Goal: Task Accomplishment & Management: Complete application form

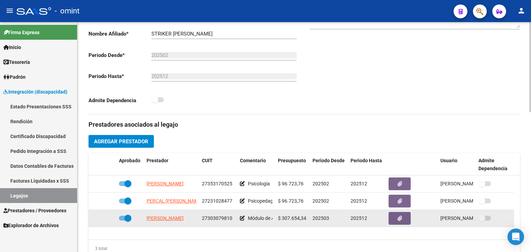
scroll to position [173, 0]
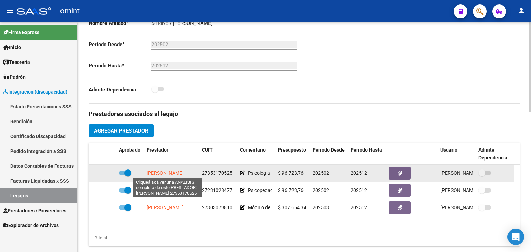
click at [177, 173] on span "[PERSON_NAME] [PERSON_NAME]" at bounding box center [165, 173] width 37 height 6
type textarea "27353170525"
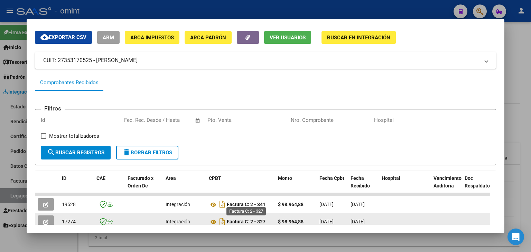
scroll to position [90, 0]
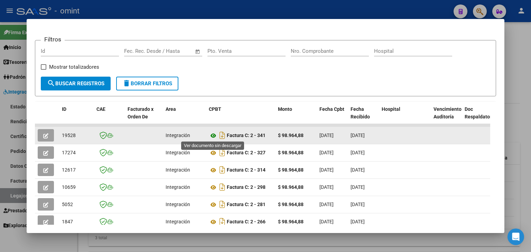
click at [213, 137] on icon at bounding box center [213, 136] width 9 height 8
click at [67, 136] on span "19528" at bounding box center [69, 136] width 14 height 6
drag, startPoint x: 67, startPoint y: 136, endPoint x: 62, endPoint y: 135, distance: 5.6
click at [62, 135] on span "19528" at bounding box center [69, 136] width 14 height 6
click at [65, 134] on span "19528" at bounding box center [69, 136] width 14 height 6
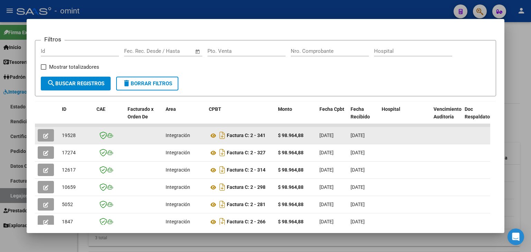
click at [66, 134] on span "19528" at bounding box center [69, 136] width 14 height 6
copy span "19528"
click at [38, 135] on button "button" at bounding box center [46, 135] width 16 height 12
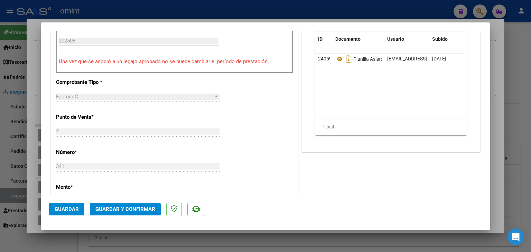
scroll to position [242, 0]
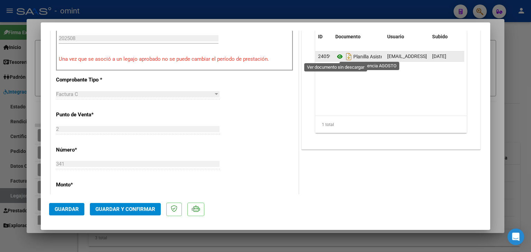
click at [337, 56] on icon at bounding box center [339, 57] width 9 height 8
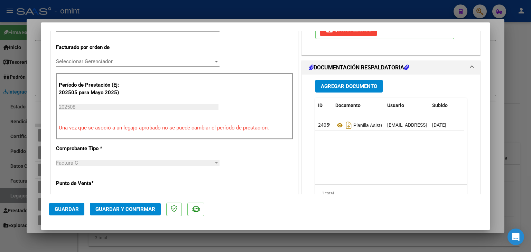
scroll to position [173, 0]
click at [88, 64] on span "Seleccionar Gerenciador" at bounding box center [134, 62] width 157 height 6
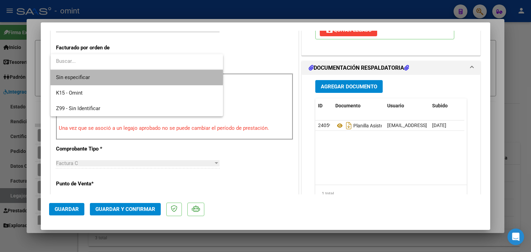
click at [91, 77] on span "Sin especificar" at bounding box center [136, 78] width 161 height 16
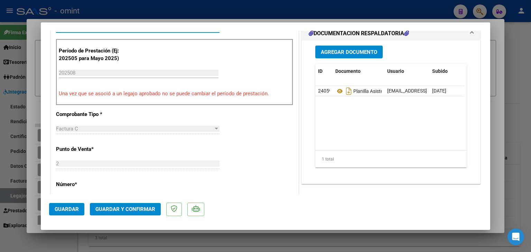
scroll to position [346, 0]
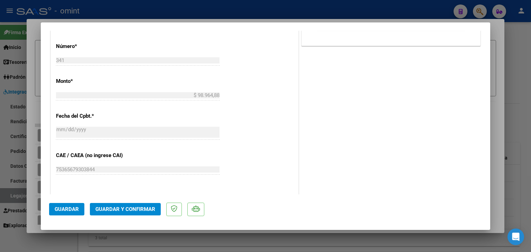
click at [140, 205] on button "Guardar y Confirmar" at bounding box center [125, 209] width 71 height 12
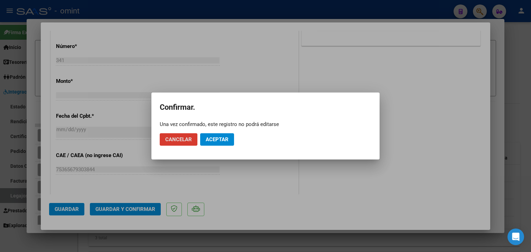
click at [219, 145] on button "Aceptar" at bounding box center [217, 139] width 34 height 12
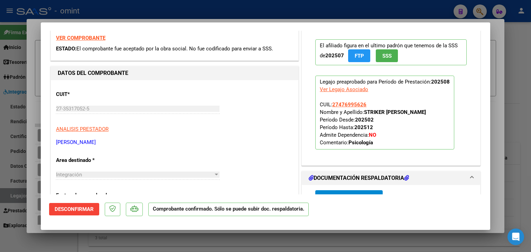
scroll to position [0, 0]
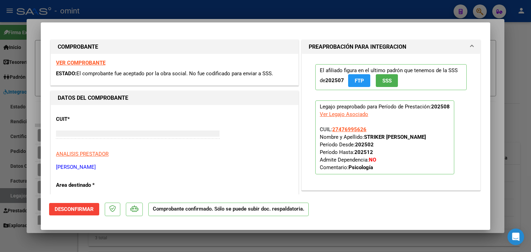
type input "$ 0,00"
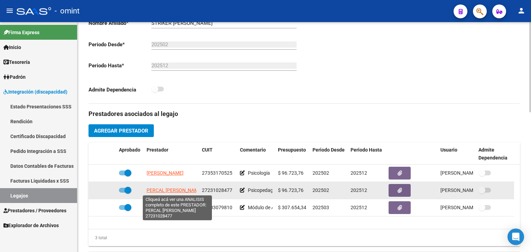
click at [164, 190] on span "PERCAL [PERSON_NAME]" at bounding box center [175, 191] width 56 height 6
type textarea "27231028477"
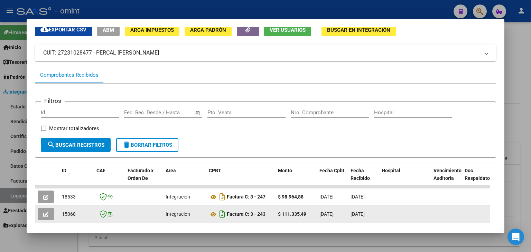
scroll to position [69, 0]
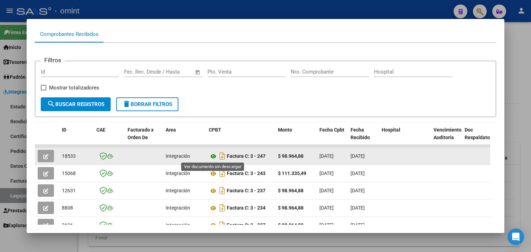
click at [213, 156] on icon at bounding box center [213, 156] width 9 height 8
click at [69, 156] on span "18533" at bounding box center [69, 157] width 14 height 6
copy span "18533"
click at [44, 157] on icon "button" at bounding box center [45, 156] width 5 height 5
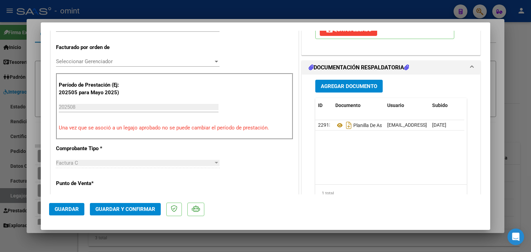
scroll to position [173, 0]
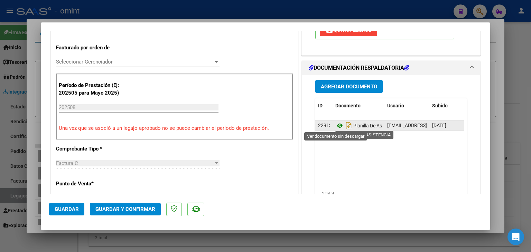
click at [335, 127] on icon at bounding box center [339, 126] width 9 height 8
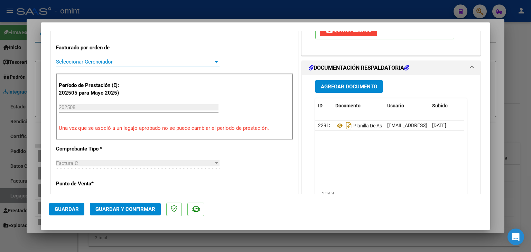
click at [67, 61] on span "Seleccionar Gerenciador" at bounding box center [134, 62] width 157 height 6
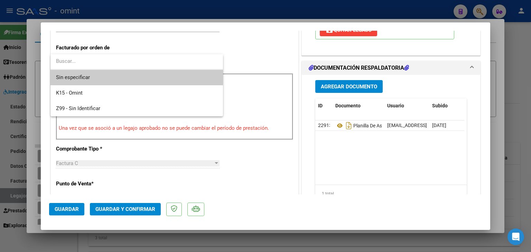
click at [93, 76] on span "Sin especificar" at bounding box center [136, 78] width 161 height 16
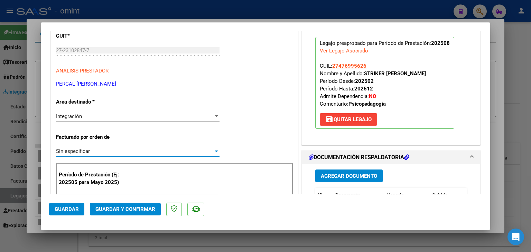
scroll to position [69, 0]
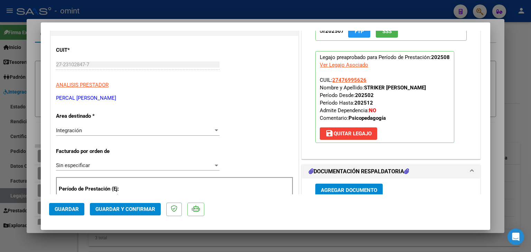
drag, startPoint x: 150, startPoint y: 178, endPoint x: 149, endPoint y: 209, distance: 31.5
drag, startPoint x: 149, startPoint y: 209, endPoint x: 143, endPoint y: 208, distance: 5.6
click at [143, 208] on span "Guardar y Confirmar" at bounding box center [125, 209] width 60 height 6
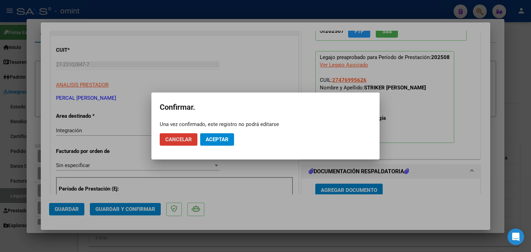
click at [227, 137] on span "Aceptar" at bounding box center [217, 140] width 23 height 6
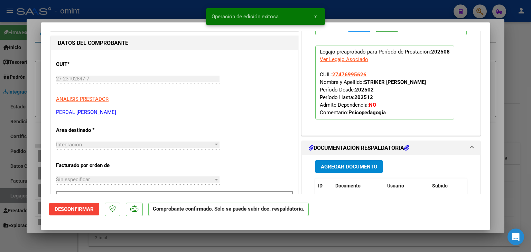
scroll to position [0, 0]
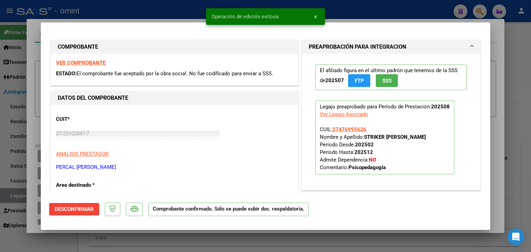
type input "$ 0,00"
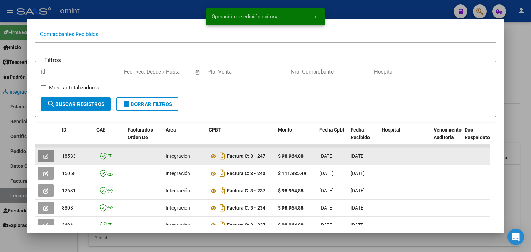
click at [44, 159] on button "button" at bounding box center [46, 156] width 16 height 12
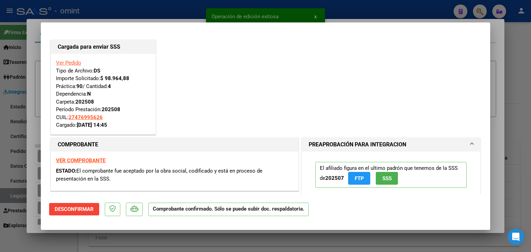
type input "$ 0,00"
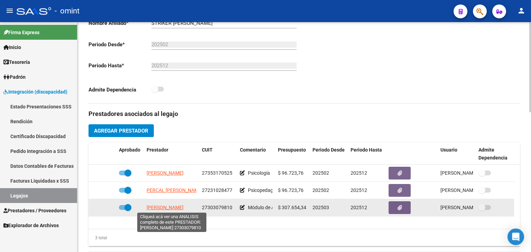
click at [160, 207] on span "VILLAR NOELIA GRISEL" at bounding box center [165, 208] width 37 height 6
type textarea "27303079810"
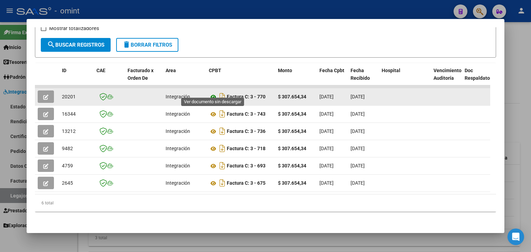
click at [213, 93] on icon at bounding box center [213, 97] width 9 height 8
click at [46, 95] on icon "button" at bounding box center [45, 97] width 5 height 5
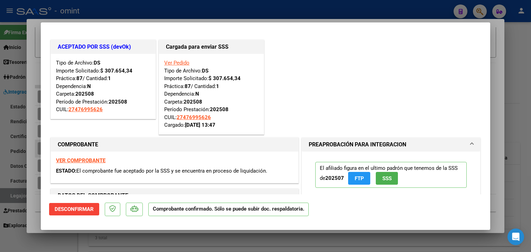
type input "$ 0,00"
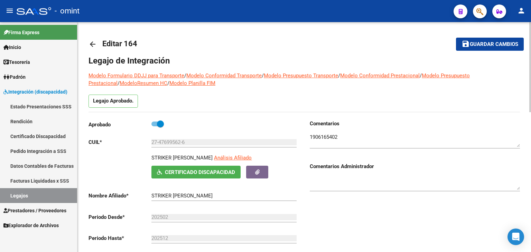
click at [473, 47] on span "Guardar cambios" at bounding box center [494, 44] width 48 height 6
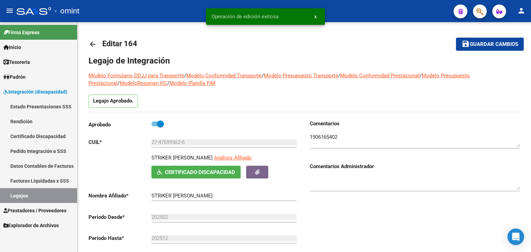
click at [29, 195] on link "Legajos" at bounding box center [38, 195] width 77 height 15
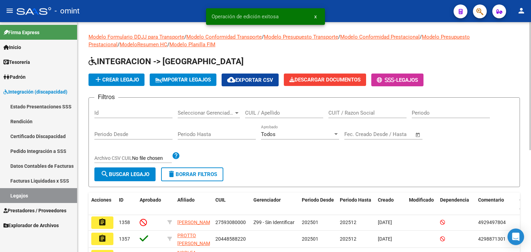
click at [270, 114] on input "CUIL / Apellido" at bounding box center [284, 113] width 78 height 6
paste input "27487163134"
type input "27487163134"
click at [118, 177] on span "search Buscar Legajo" at bounding box center [125, 174] width 49 height 6
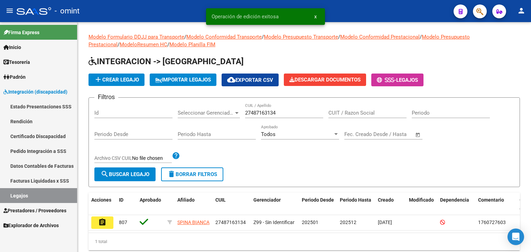
click at [108, 224] on button "assignment" at bounding box center [102, 223] width 22 height 12
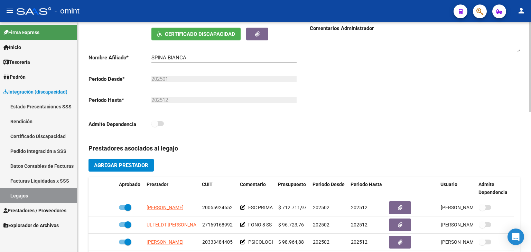
scroll to position [277, 0]
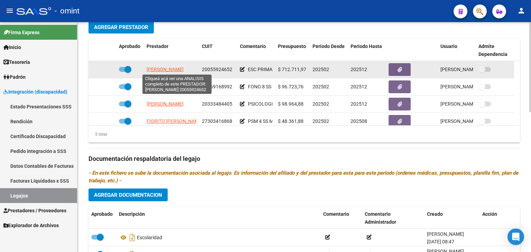
click at [176, 71] on span "[PERSON_NAME] SANTIAGO [PERSON_NAME]" at bounding box center [165, 70] width 37 height 6
type textarea "20055924652"
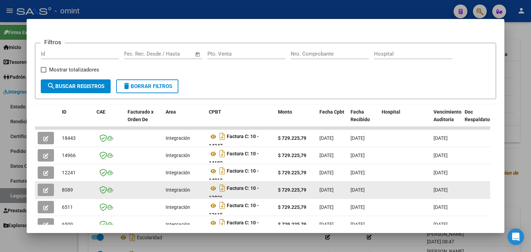
scroll to position [104, 0]
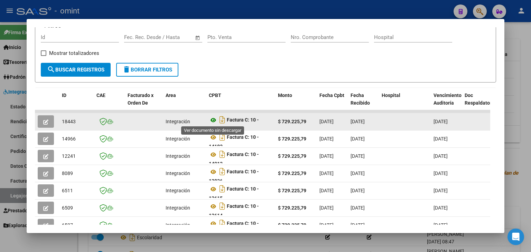
click at [213, 119] on icon at bounding box center [213, 120] width 9 height 8
click at [68, 119] on span "18443" at bounding box center [69, 122] width 14 height 6
copy span "18443"
click at [44, 120] on icon "button" at bounding box center [45, 122] width 5 height 5
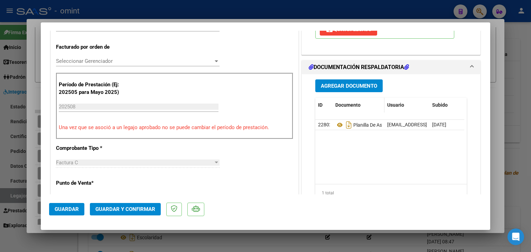
scroll to position [173, 0]
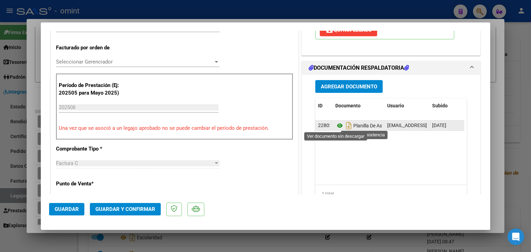
click at [335, 125] on icon at bounding box center [339, 126] width 9 height 8
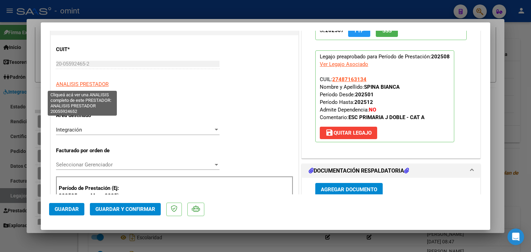
scroll to position [69, 0]
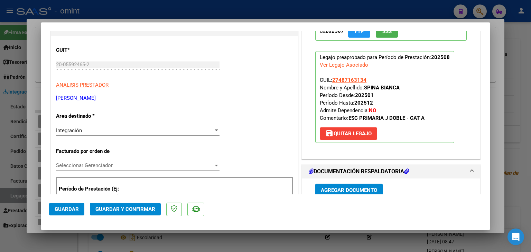
click at [90, 160] on div "Seleccionar Gerenciador Seleccionar Gerenciador" at bounding box center [138, 165] width 164 height 10
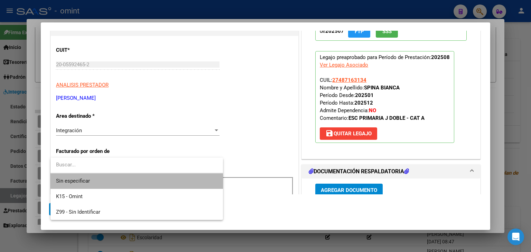
click at [104, 184] on span "Sin especificar" at bounding box center [136, 182] width 161 height 16
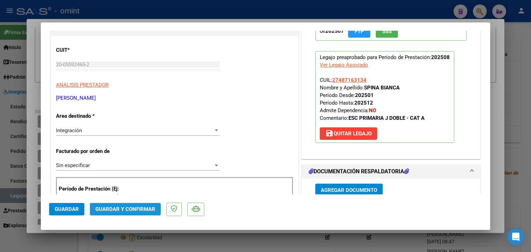
click at [142, 210] on span "Guardar y Confirmar" at bounding box center [125, 209] width 60 height 6
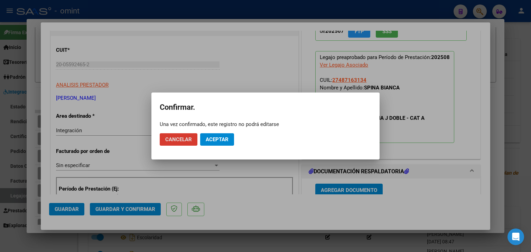
click at [216, 139] on span "Aceptar" at bounding box center [217, 140] width 23 height 6
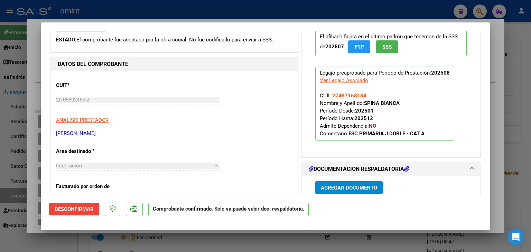
scroll to position [0, 0]
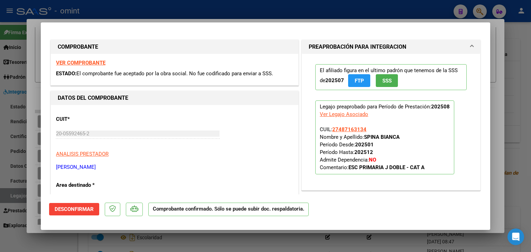
type input "$ 0,00"
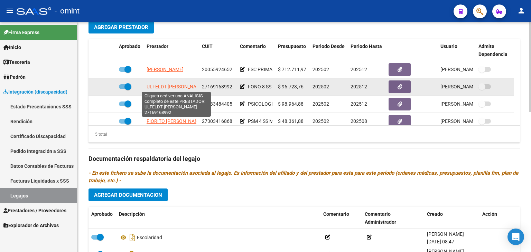
click at [169, 87] on span "[PERSON_NAME]" at bounding box center [176, 87] width 58 height 6
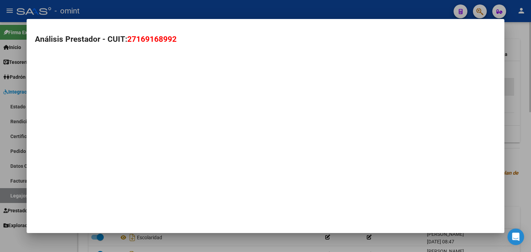
type textarea "27169168992"
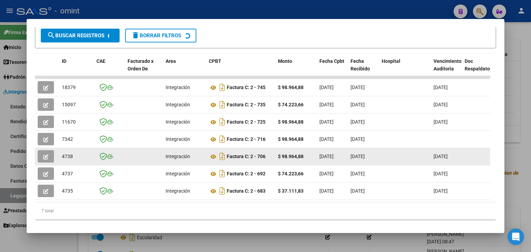
scroll to position [139, 0]
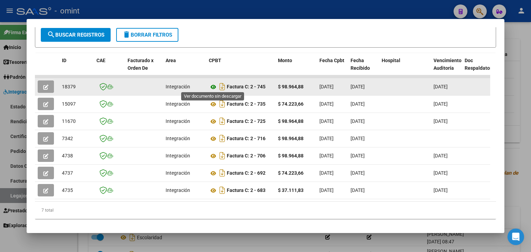
click at [214, 87] on icon at bounding box center [213, 87] width 9 height 8
click at [47, 85] on icon "button" at bounding box center [45, 87] width 5 height 5
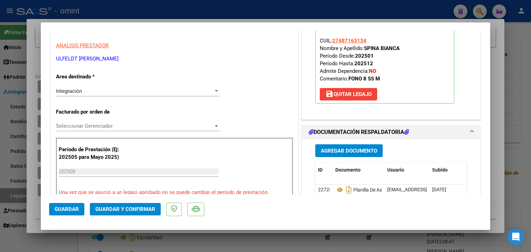
scroll to position [173, 0]
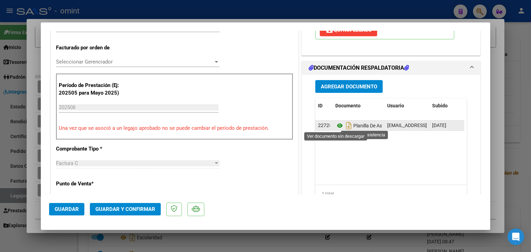
click at [335, 126] on icon at bounding box center [339, 126] width 9 height 8
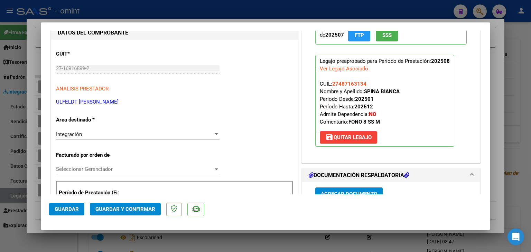
scroll to position [104, 0]
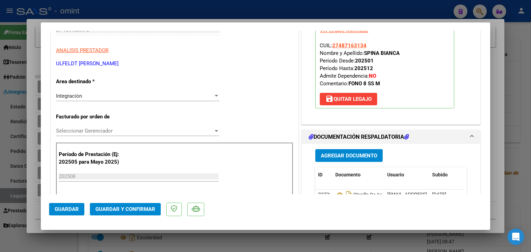
click at [101, 131] on span "Seleccionar Gerenciador" at bounding box center [134, 131] width 157 height 6
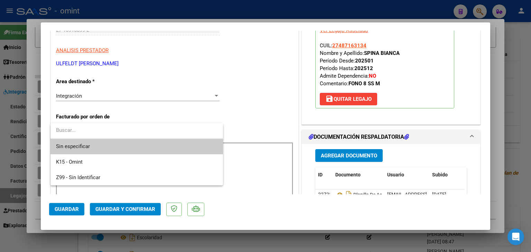
click at [105, 143] on span "Sin especificar" at bounding box center [136, 147] width 161 height 16
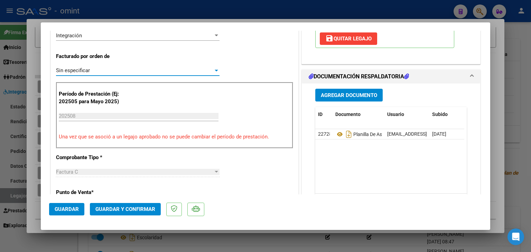
scroll to position [173, 0]
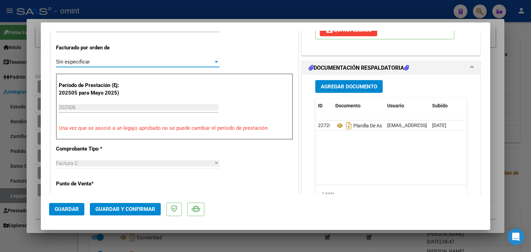
click at [112, 209] on span "Guardar y Confirmar" at bounding box center [125, 209] width 60 height 6
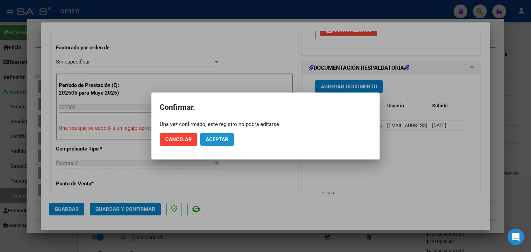
click at [211, 136] on button "Aceptar" at bounding box center [217, 139] width 34 height 12
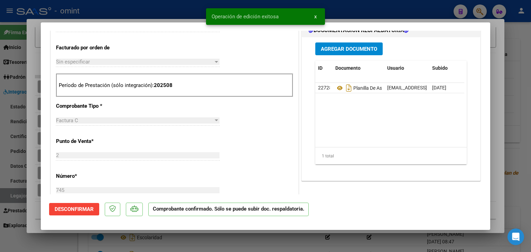
type input "$ 0,00"
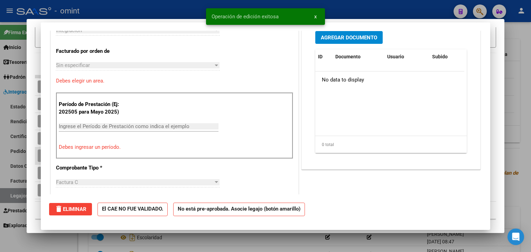
scroll to position [0, 0]
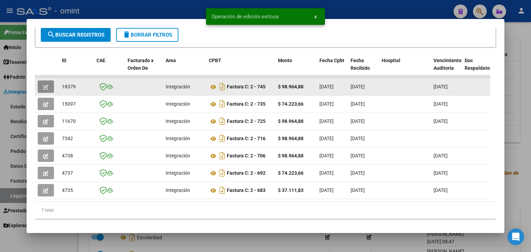
click at [68, 84] on span "18379" at bounding box center [69, 87] width 14 height 6
copy span "18379"
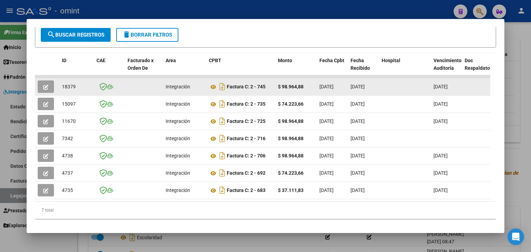
scroll to position [104, 0]
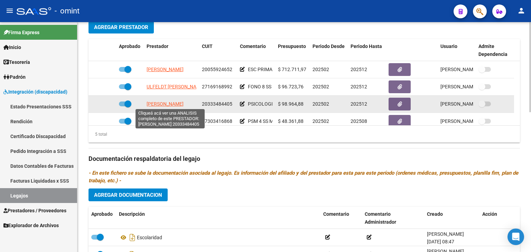
click at [160, 103] on span "[PERSON_NAME]" at bounding box center [165, 104] width 37 height 6
type textarea "20333484405"
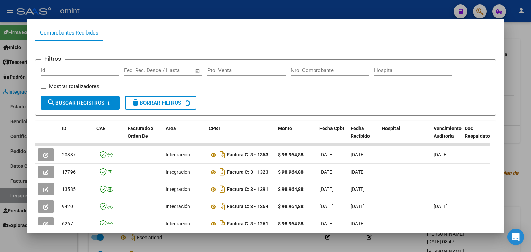
scroll to position [90, 0]
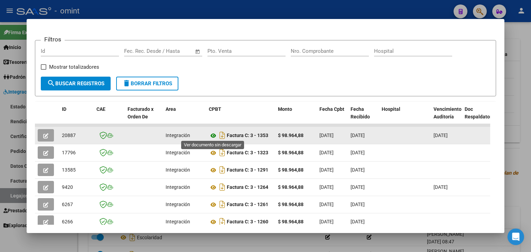
click at [214, 136] on icon at bounding box center [213, 136] width 9 height 8
click at [69, 135] on span "20887" at bounding box center [69, 136] width 14 height 6
copy span "20887"
click at [43, 130] on button "button" at bounding box center [46, 135] width 16 height 12
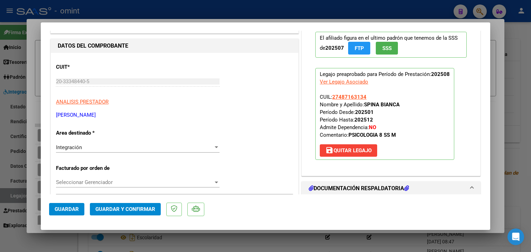
scroll to position [173, 0]
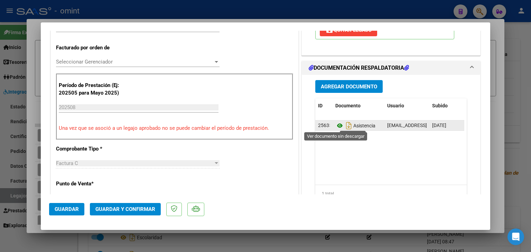
click at [335, 126] on icon at bounding box center [339, 126] width 9 height 8
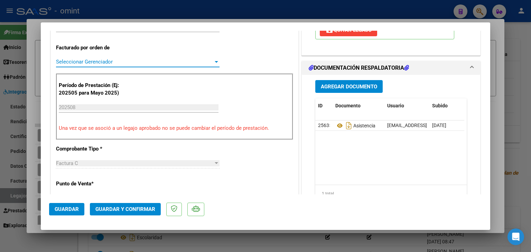
click at [91, 64] on span "Seleccionar Gerenciador" at bounding box center [134, 62] width 157 height 6
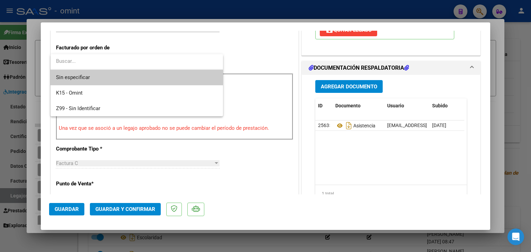
click at [86, 77] on span "Sin especificar" at bounding box center [136, 78] width 161 height 16
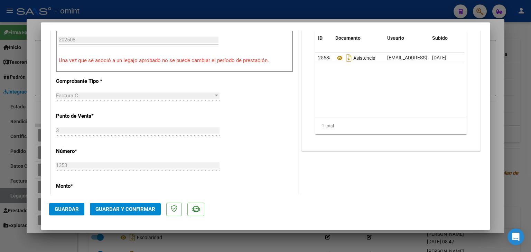
scroll to position [242, 0]
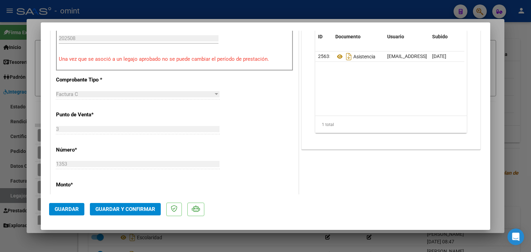
click at [141, 209] on span "Guardar y Confirmar" at bounding box center [125, 209] width 60 height 6
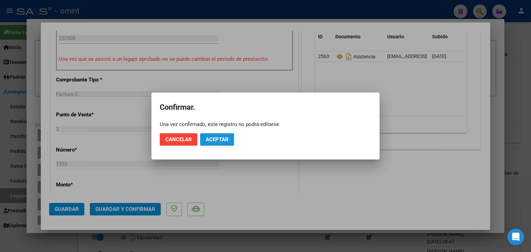
click at [219, 137] on span "Aceptar" at bounding box center [217, 140] width 23 height 6
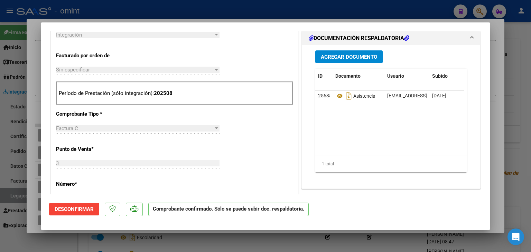
scroll to position [104, 0]
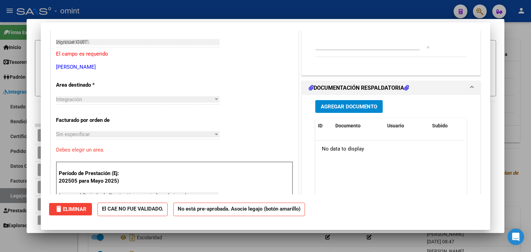
type input "$ 0,00"
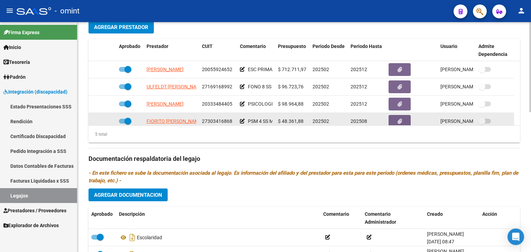
scroll to position [24, 0]
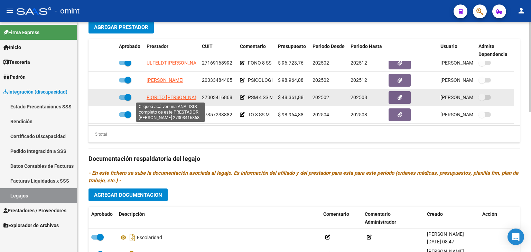
click at [166, 95] on span "FIORITO MARIA JULIA" at bounding box center [175, 98] width 56 height 6
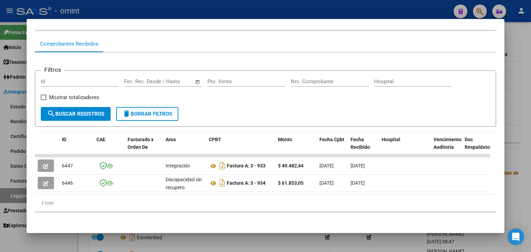
scroll to position [65, 0]
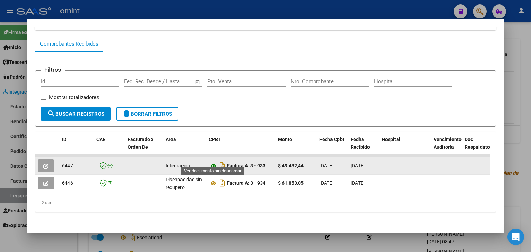
click at [214, 162] on icon at bounding box center [213, 166] width 9 height 8
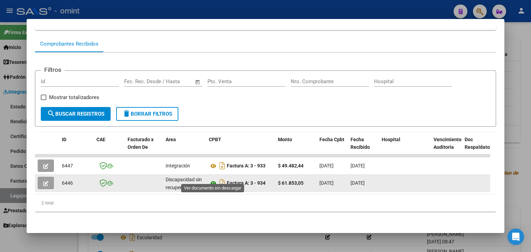
click at [210, 179] on icon at bounding box center [213, 183] width 9 height 8
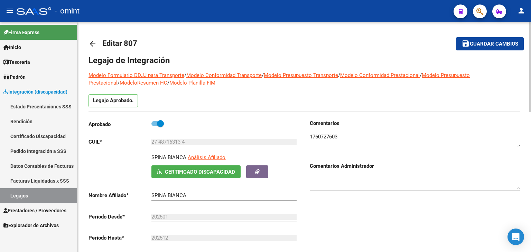
scroll to position [0, 0]
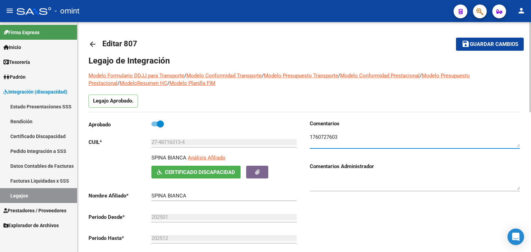
click at [319, 137] on textarea at bounding box center [415, 140] width 210 height 14
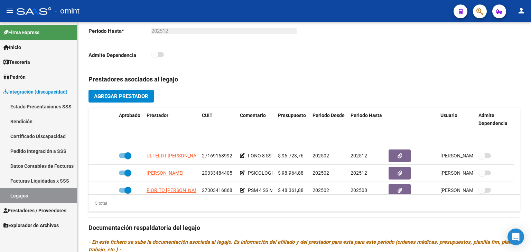
scroll to position [24, 0]
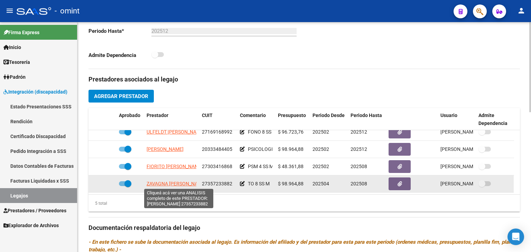
click at [169, 182] on span "[PERSON_NAME] SOLEDAD" at bounding box center [176, 184] width 59 height 6
type textarea "27357233882"
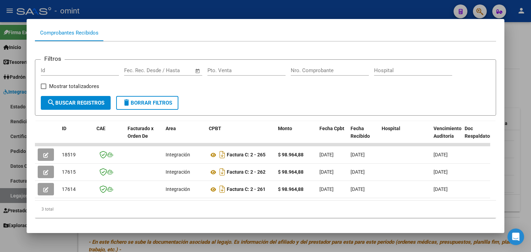
scroll to position [82, 0]
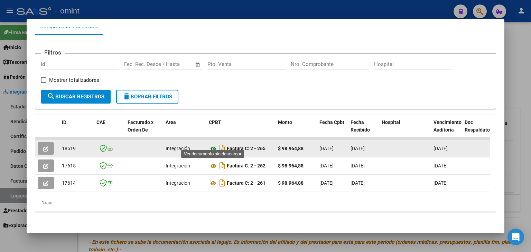
click at [214, 145] on icon at bounding box center [213, 149] width 9 height 8
click at [68, 146] on span "18519" at bounding box center [69, 149] width 14 height 6
copy span "18519"
click at [46, 147] on icon "button" at bounding box center [45, 149] width 5 height 5
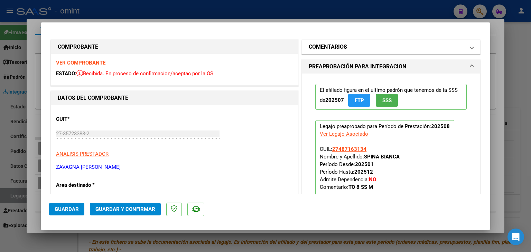
click at [352, 47] on mat-panel-title "COMENTARIOS" at bounding box center [387, 47] width 156 height 8
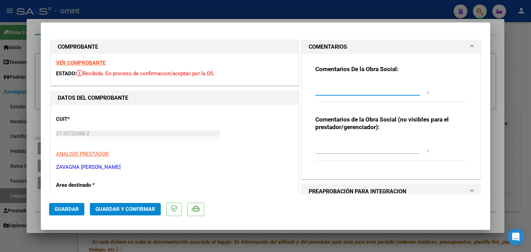
click at [331, 90] on textarea at bounding box center [372, 87] width 114 height 14
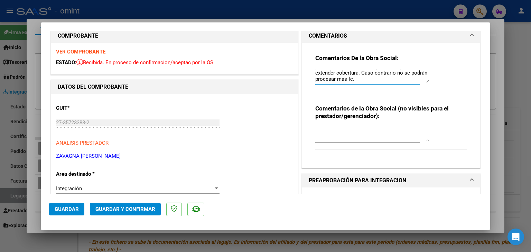
scroll to position [0, 0]
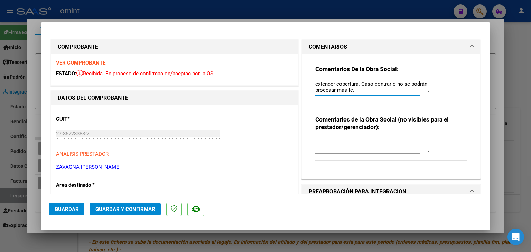
click at [340, 84] on textarea "[PERSON_NAME]: Informar a la familia que debe presentar documentación pendiente…" at bounding box center [372, 87] width 114 height 14
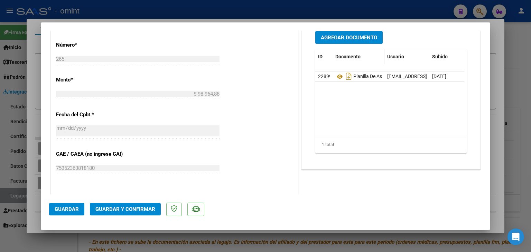
scroll to position [311, 0]
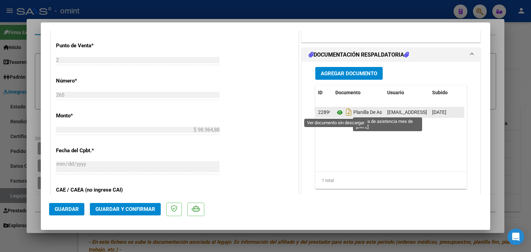
type textarea "[PERSON_NAME]: Informar a la familia que debe presentar documentación pendiente…"
click at [336, 110] on icon at bounding box center [339, 113] width 9 height 8
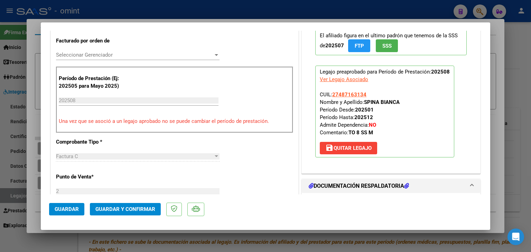
scroll to position [173, 0]
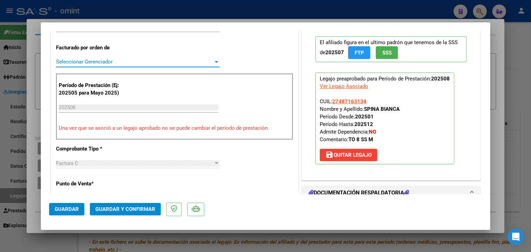
click at [87, 61] on span "Seleccionar Gerenciador" at bounding box center [134, 62] width 157 height 6
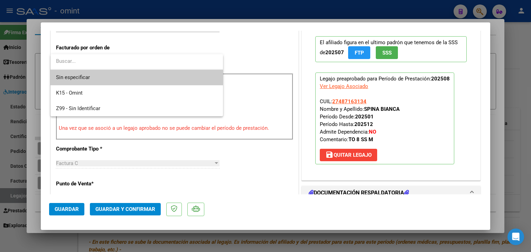
click at [93, 78] on span "Sin especificar" at bounding box center [136, 78] width 161 height 16
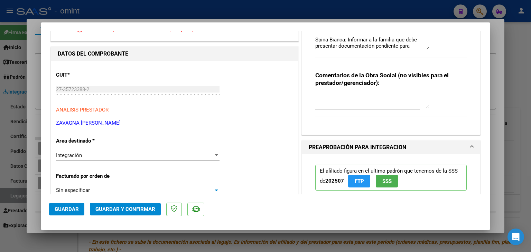
scroll to position [69, 0]
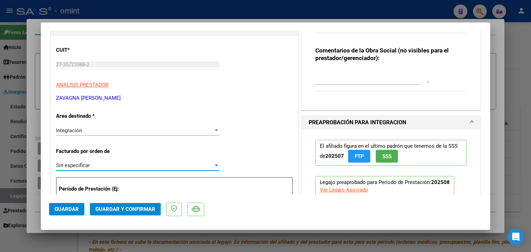
click at [142, 208] on span "Guardar y Confirmar" at bounding box center [125, 209] width 60 height 6
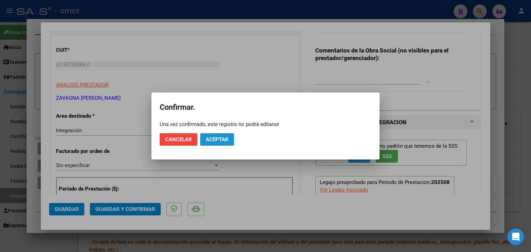
click at [216, 141] on span "Aceptar" at bounding box center [217, 140] width 23 height 6
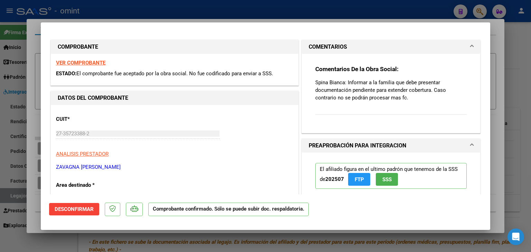
scroll to position [0, 0]
type input "$ 0,00"
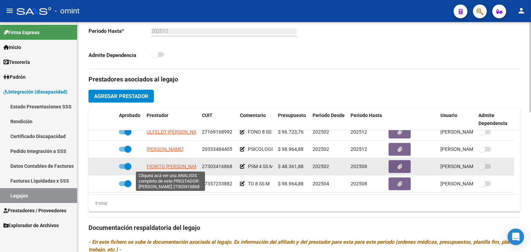
click at [163, 165] on span "FIORITO MARIA JULIA" at bounding box center [175, 167] width 56 height 6
type textarea "27303416868"
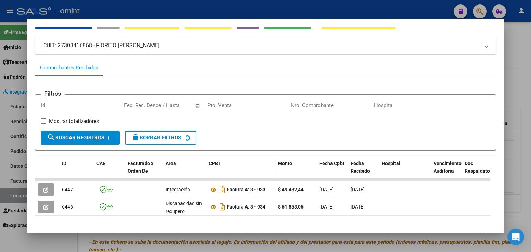
scroll to position [65, 0]
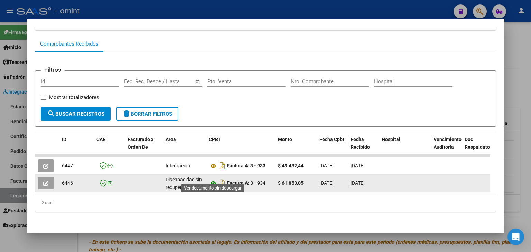
click at [214, 180] on icon at bounding box center [213, 183] width 9 height 8
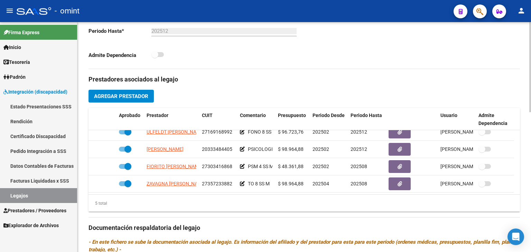
scroll to position [0, 0]
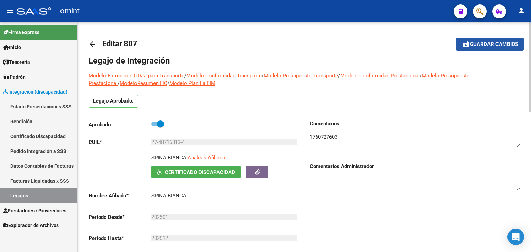
click at [495, 45] on span "Guardar cambios" at bounding box center [494, 44] width 48 height 6
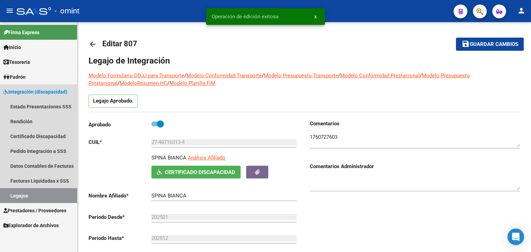
click at [24, 197] on link "Legajos" at bounding box center [38, 195] width 77 height 15
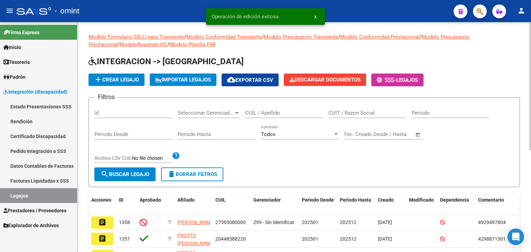
click at [252, 114] on input "CUIL / Apellido" at bounding box center [284, 113] width 78 height 6
paste input "27571086137"
type input "27571086137"
click at [125, 175] on span "search Buscar Legajo" at bounding box center [125, 174] width 49 height 6
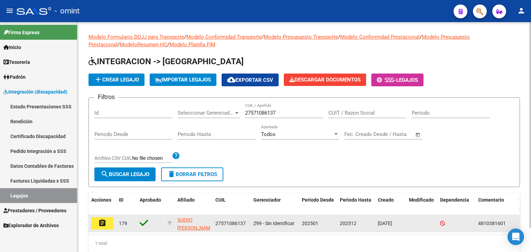
click at [101, 220] on mat-icon "assignment" at bounding box center [102, 223] width 8 height 8
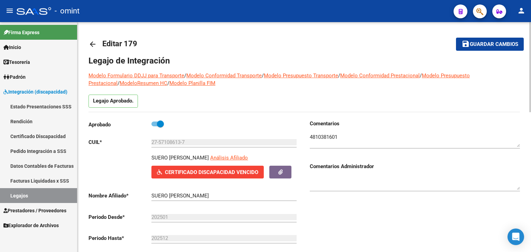
click at [264, 45] on mat-toolbar-row "arrow_back Editar 179" at bounding box center [257, 44] width 336 height 22
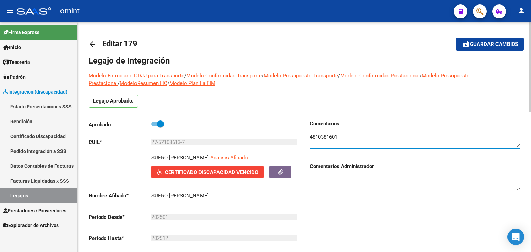
click at [318, 137] on textarea at bounding box center [415, 140] width 210 height 14
click at [282, 172] on icon "button" at bounding box center [280, 172] width 4 height 5
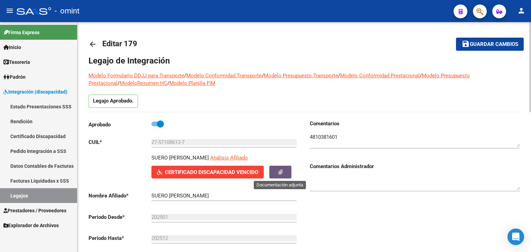
click at [346, 141] on textarea at bounding box center [415, 140] width 210 height 14
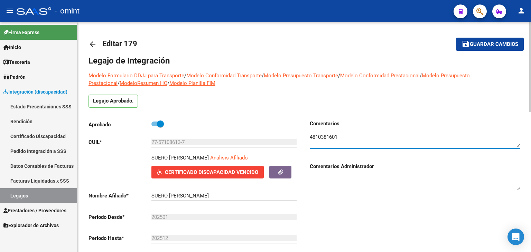
paste textarea "según resolución 2520/2024 (vto. de cud 06/05/2025)"
click at [313, 143] on textarea at bounding box center [415, 140] width 210 height 14
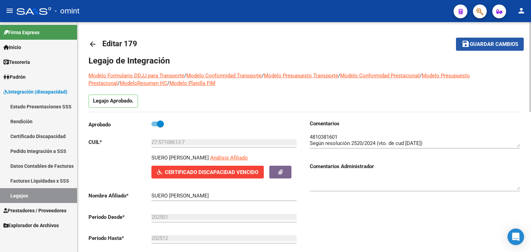
click at [493, 45] on span "Guardar cambios" at bounding box center [494, 44] width 48 height 6
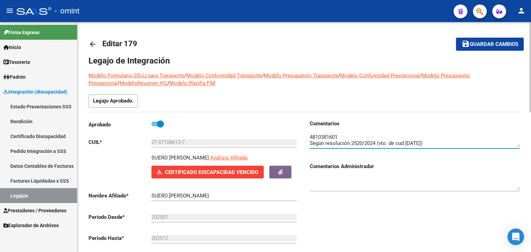
drag, startPoint x: 445, startPoint y: 143, endPoint x: 303, endPoint y: 149, distance: 141.9
click at [303, 149] on div "Aprobado CUIL * 27-57108613-7 Ingresar CUIL SUERO TOYAMA KOEMI Análisis Afiliad…" at bounding box center [305, 198] width 432 height 156
paste textarea "extiende la vigencia del cud hasta 06/05/2026, se"
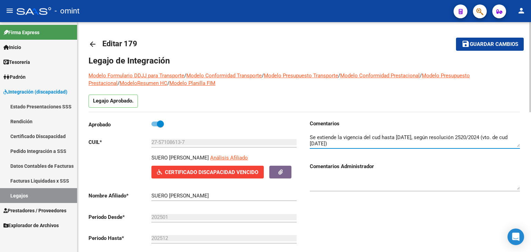
type textarea "4810381601 Se extiende la vigencia del cud hasta 06/05/2026, según resolución 2…"
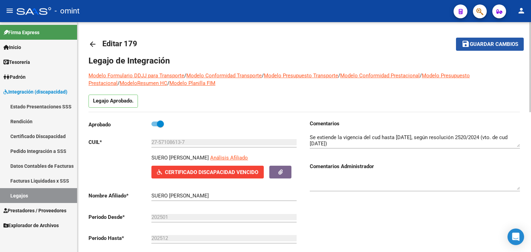
click at [497, 41] on span "save Guardar cambios" at bounding box center [490, 44] width 57 height 6
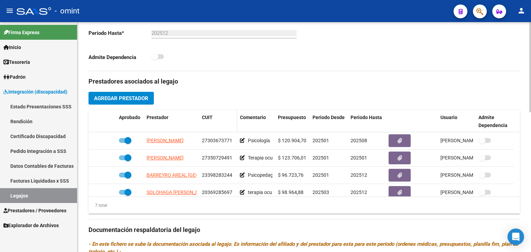
scroll to position [207, 0]
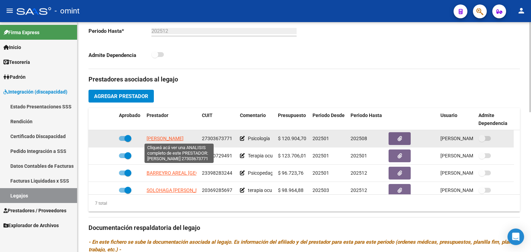
click at [157, 136] on span "[PERSON_NAME]" at bounding box center [165, 139] width 37 height 6
type textarea "27303673771"
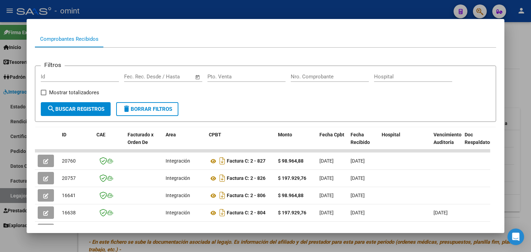
scroll to position [104, 0]
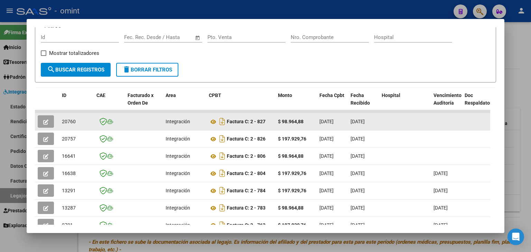
click at [66, 121] on span "20760" at bounding box center [69, 122] width 14 height 6
copy span "20760"
click at [213, 121] on icon at bounding box center [213, 122] width 9 height 8
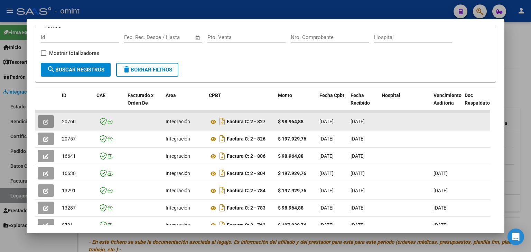
click at [48, 121] on button "button" at bounding box center [46, 121] width 16 height 12
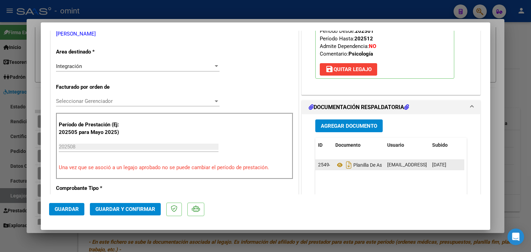
scroll to position [138, 0]
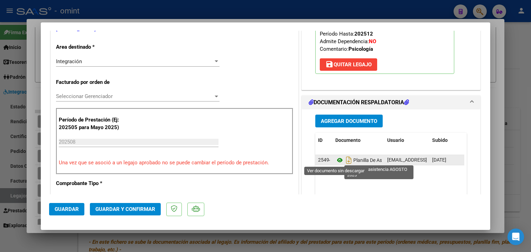
click at [335, 160] on icon at bounding box center [339, 160] width 9 height 8
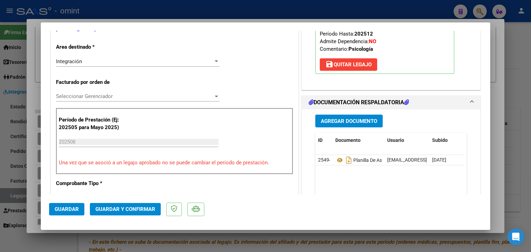
click at [82, 98] on span "Seleccionar Gerenciador" at bounding box center [134, 96] width 157 height 6
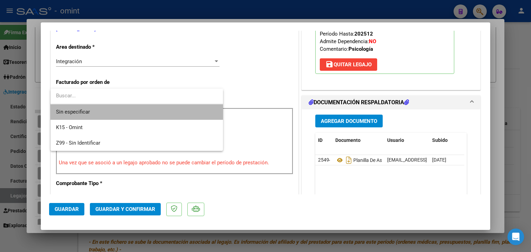
click at [86, 111] on span "Sin especificar" at bounding box center [136, 112] width 161 height 16
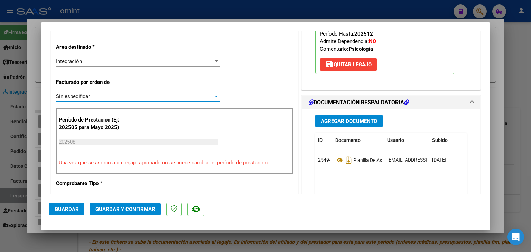
click at [134, 206] on span "Guardar y Confirmar" at bounding box center [125, 209] width 60 height 6
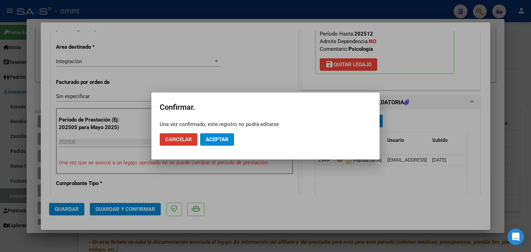
click at [212, 142] on span "Aceptar" at bounding box center [217, 140] width 23 height 6
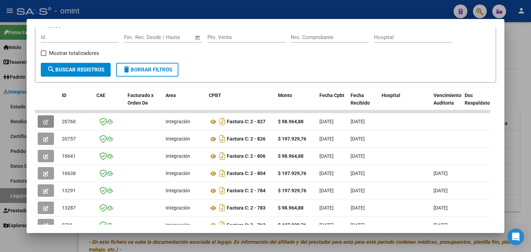
scroll to position [0, 0]
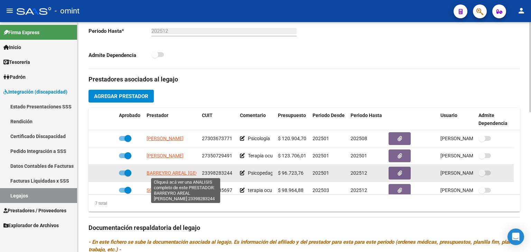
click at [184, 170] on span "[PERSON_NAME][GEOGRAPHIC_DATA][PERSON_NAME]" at bounding box center [191, 173] width 88 height 6
type textarea "23398283244"
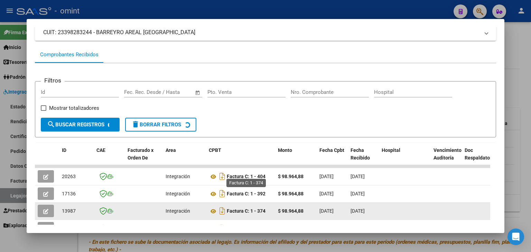
scroll to position [90, 0]
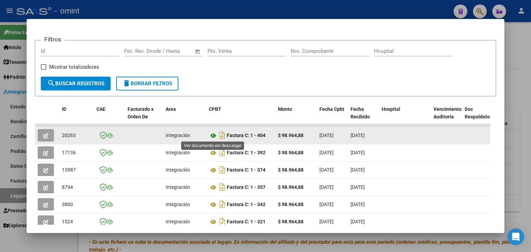
click at [213, 134] on icon at bounding box center [213, 136] width 9 height 8
click at [71, 135] on span "20263" at bounding box center [69, 136] width 14 height 6
click at [69, 135] on span "20263" at bounding box center [69, 136] width 14 height 6
click at [68, 135] on span "20263" at bounding box center [69, 136] width 14 height 6
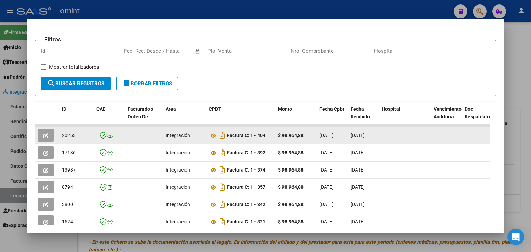
copy span "20263"
click at [50, 136] on button "button" at bounding box center [46, 135] width 16 height 12
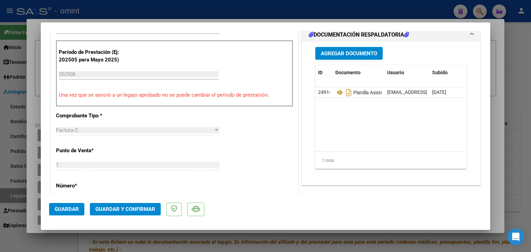
scroll to position [138, 0]
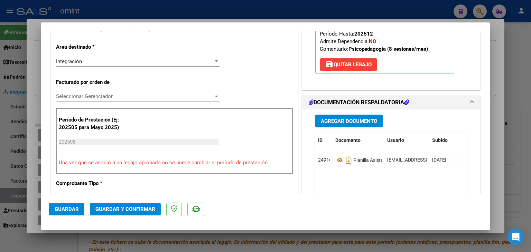
click at [80, 93] on div "Seleccionar Gerenciador Seleccionar Gerenciador" at bounding box center [138, 96] width 164 height 10
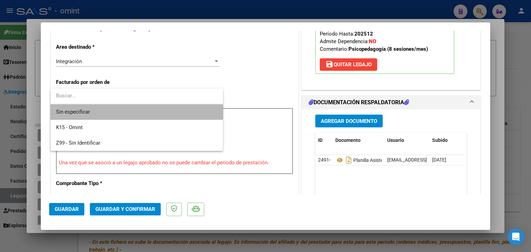
click at [85, 111] on span "Sin especificar" at bounding box center [136, 112] width 161 height 16
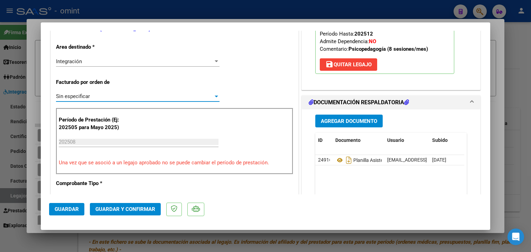
click at [128, 207] on span "Guardar y Confirmar" at bounding box center [125, 209] width 60 height 6
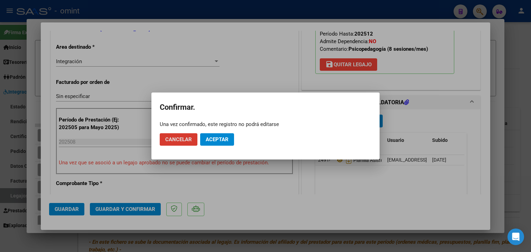
click at [220, 134] on button "Aceptar" at bounding box center [217, 139] width 34 height 12
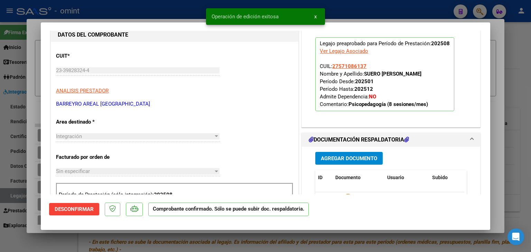
scroll to position [0, 0]
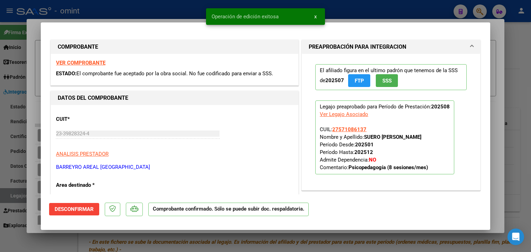
type input "$ 0,00"
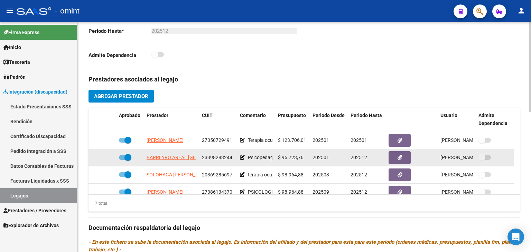
scroll to position [58, 0]
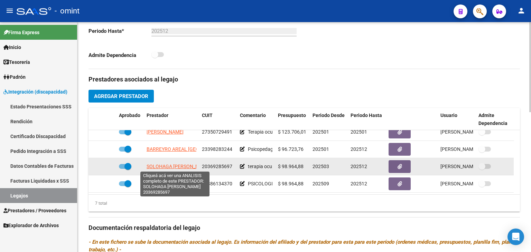
click at [164, 165] on span "SOLOHAGA [PERSON_NAME]" at bounding box center [179, 167] width 64 height 6
type textarea "20369285697"
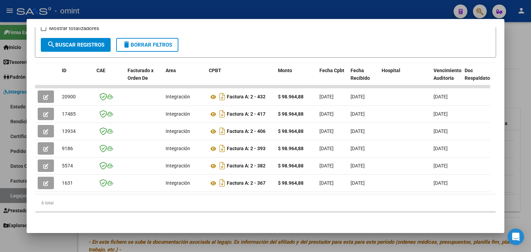
scroll to position [134, 0]
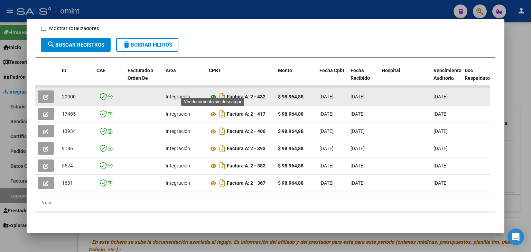
click at [213, 93] on icon at bounding box center [213, 97] width 9 height 8
click at [68, 94] on span "20900" at bounding box center [69, 97] width 14 height 6
copy span "20900"
click at [46, 95] on icon "button" at bounding box center [45, 97] width 5 height 5
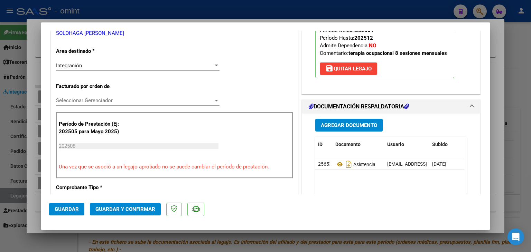
scroll to position [173, 0]
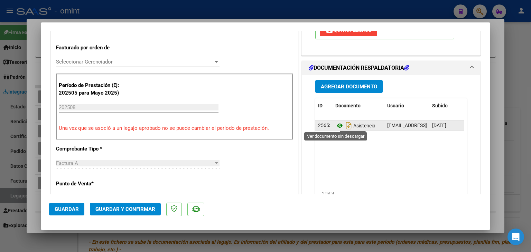
click at [336, 123] on icon at bounding box center [339, 126] width 9 height 8
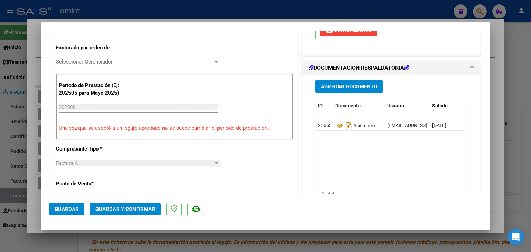
click at [91, 65] on div "Seleccionar Gerenciador Seleccionar Gerenciador" at bounding box center [138, 62] width 164 height 10
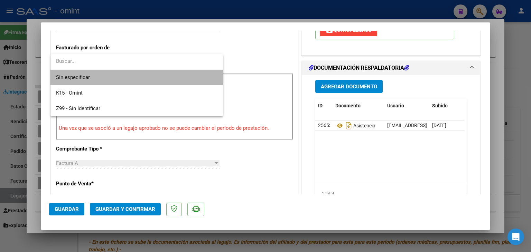
click at [93, 81] on span "Sin especificar" at bounding box center [136, 78] width 161 height 16
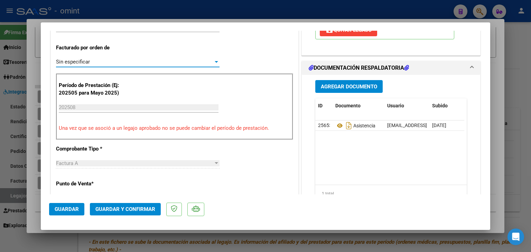
click at [133, 208] on span "Guardar y Confirmar" at bounding box center [125, 209] width 60 height 6
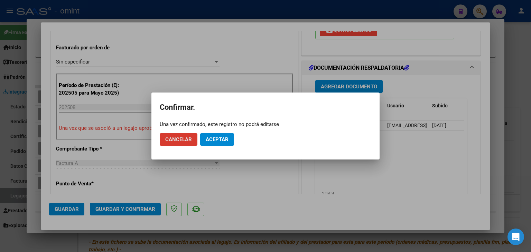
click at [216, 144] on button "Aceptar" at bounding box center [217, 139] width 34 height 12
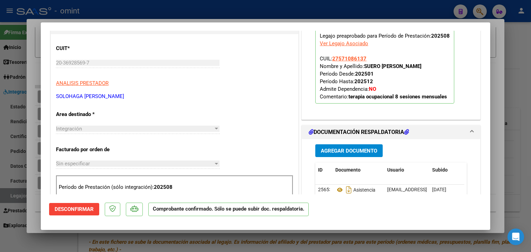
scroll to position [0, 0]
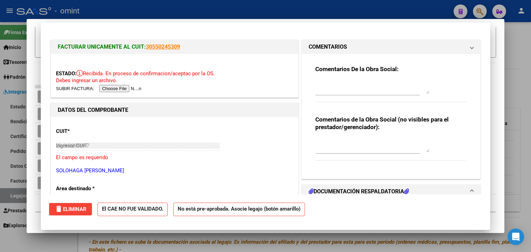
type input "$ 0,00"
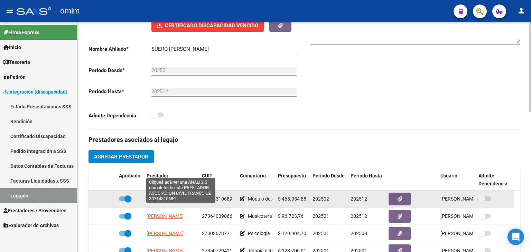
scroll to position [138, 0]
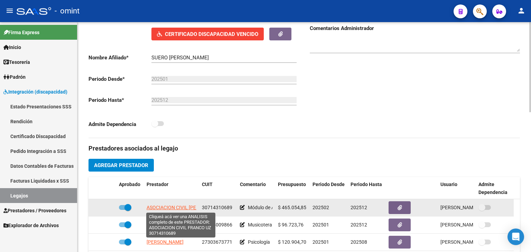
click at [171, 206] on span "ASOCIACION CIVIL [PERSON_NAME]" at bounding box center [186, 208] width 79 height 6
type textarea "30714310689"
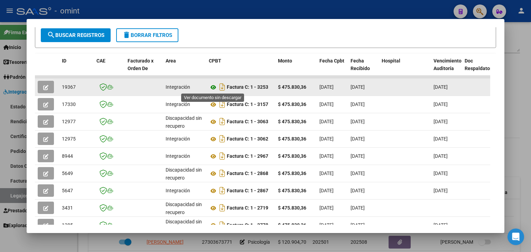
click at [212, 87] on icon at bounding box center [213, 87] width 9 height 8
click at [64, 85] on span "19367" at bounding box center [69, 87] width 14 height 6
click at [44, 87] on icon "button" at bounding box center [45, 87] width 5 height 5
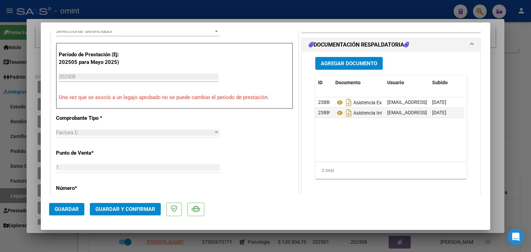
scroll to position [186, 0]
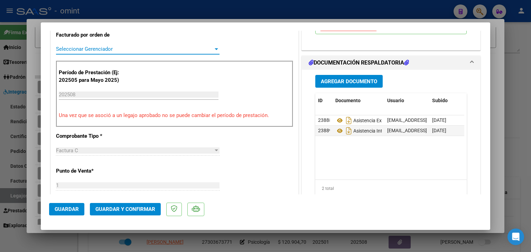
click at [82, 47] on span "Seleccionar Gerenciador" at bounding box center [134, 49] width 157 height 6
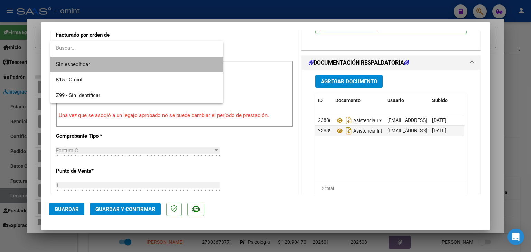
click at [88, 62] on span "Sin especificar" at bounding box center [136, 65] width 161 height 16
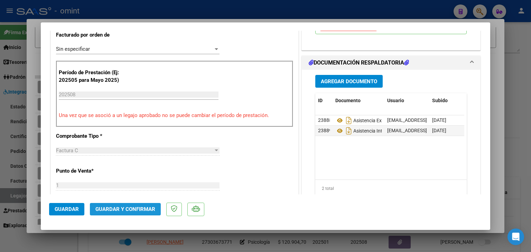
click at [138, 212] on span "Guardar y Confirmar" at bounding box center [125, 209] width 60 height 6
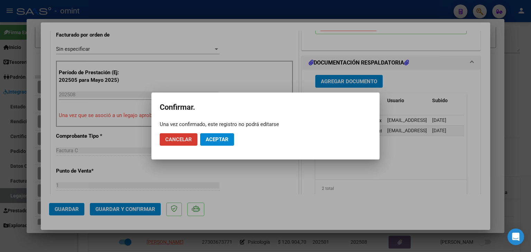
click at [206, 141] on button "Aceptar" at bounding box center [217, 139] width 34 height 12
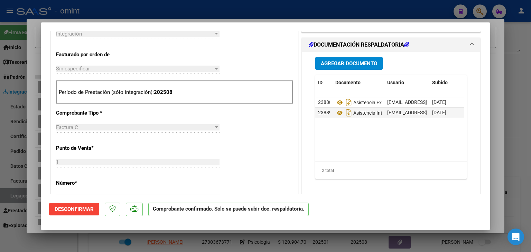
type input "$ 0,00"
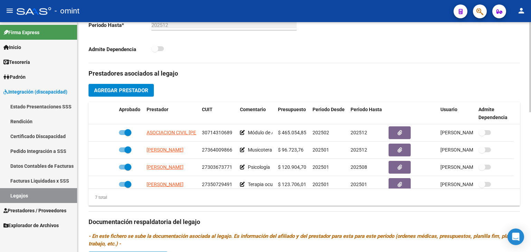
scroll to position [242, 0]
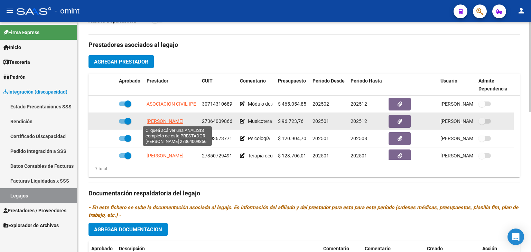
click at [166, 119] on span "[PERSON_NAME]" at bounding box center [165, 122] width 37 height 6
type textarea "27364009866"
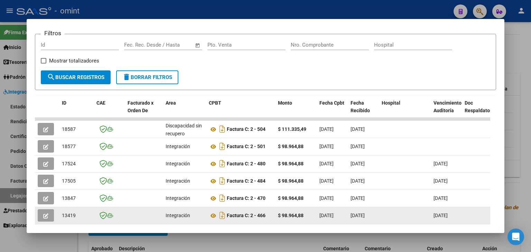
scroll to position [138, 0]
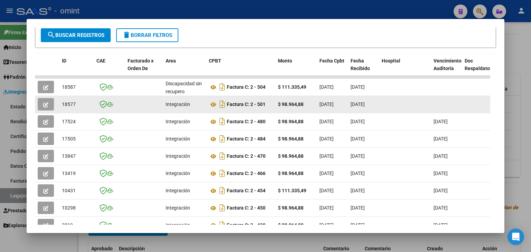
click at [68, 104] on span "18577" at bounding box center [69, 105] width 14 height 6
click at [67, 104] on span "18577" at bounding box center [69, 105] width 14 height 6
click at [211, 103] on icon at bounding box center [213, 105] width 9 height 8
click at [41, 105] on button "button" at bounding box center [46, 104] width 16 height 12
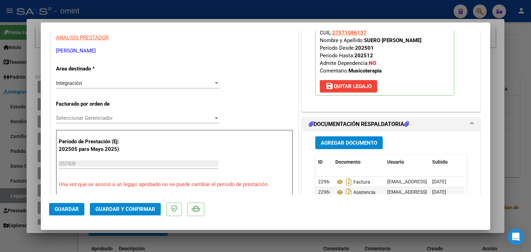
scroll to position [173, 0]
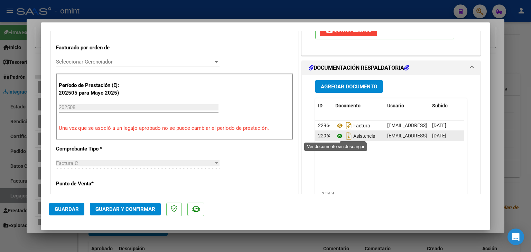
click at [336, 134] on icon at bounding box center [339, 136] width 9 height 8
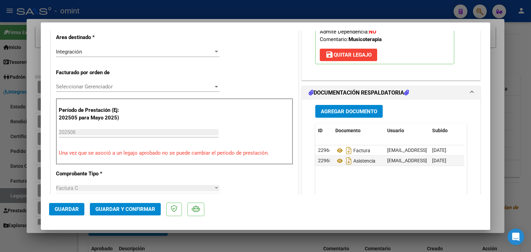
scroll to position [104, 0]
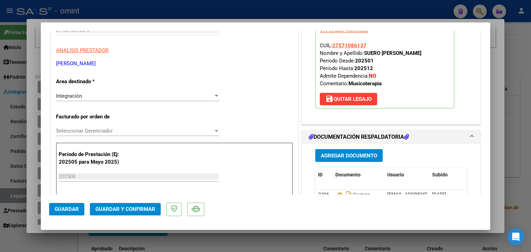
click at [85, 129] on span "Seleccionar Gerenciador" at bounding box center [134, 131] width 157 height 6
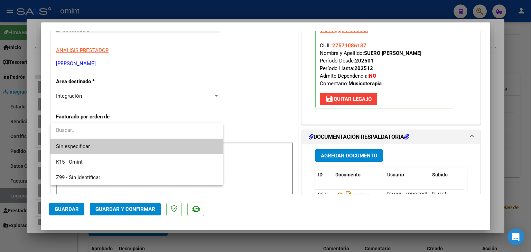
click at [94, 143] on span "Sin especificar" at bounding box center [136, 147] width 161 height 16
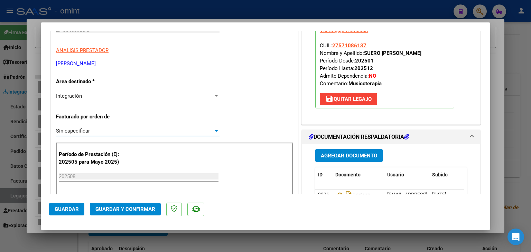
click at [123, 209] on span "Guardar y Confirmar" at bounding box center [125, 209] width 60 height 6
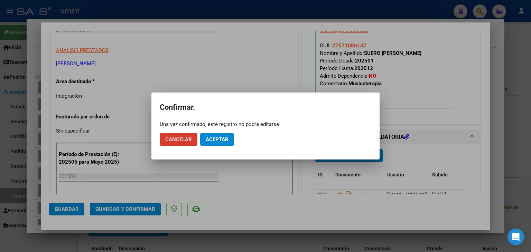
drag, startPoint x: 220, startPoint y: 138, endPoint x: 234, endPoint y: 114, distance: 27.8
click at [220, 137] on span "Aceptar" at bounding box center [217, 140] width 23 height 6
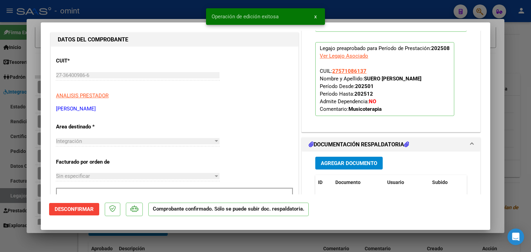
scroll to position [0, 0]
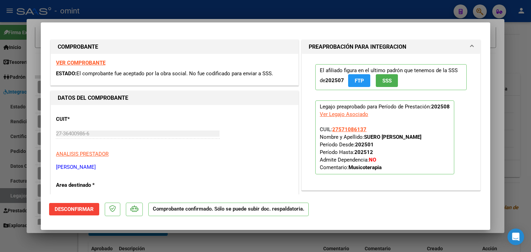
type input "$ 0,00"
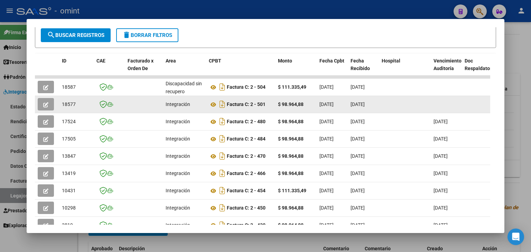
click at [66, 104] on span "18577" at bounding box center [69, 105] width 14 height 6
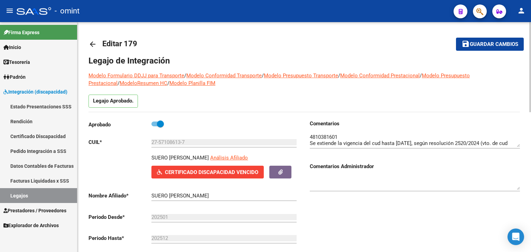
click at [474, 45] on span "Guardar cambios" at bounding box center [494, 44] width 48 height 6
drag, startPoint x: 15, startPoint y: 194, endPoint x: 21, endPoint y: 197, distance: 7.0
click at [16, 194] on link "Legajos" at bounding box center [38, 195] width 77 height 15
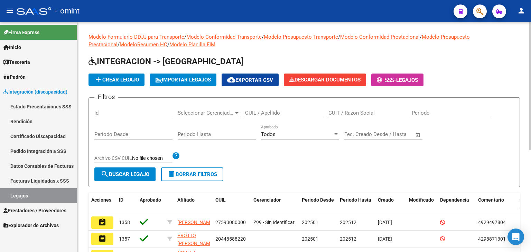
click at [269, 112] on input "CUIL / Apellido" at bounding box center [284, 113] width 78 height 6
paste input "27580236583"
type input "27580236583"
click at [143, 171] on span "search Buscar Legajo" at bounding box center [125, 174] width 49 height 6
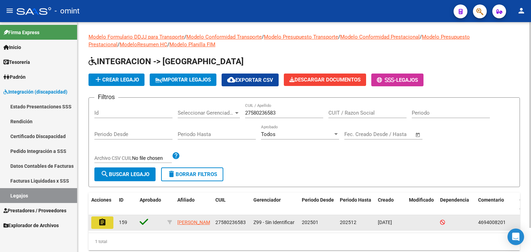
click at [102, 225] on mat-icon "assignment" at bounding box center [102, 223] width 8 height 8
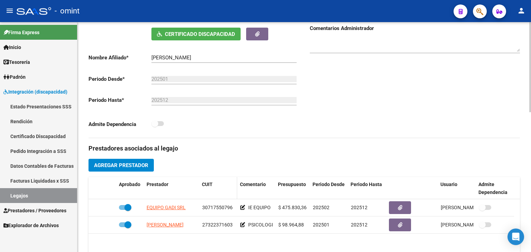
scroll to position [173, 0]
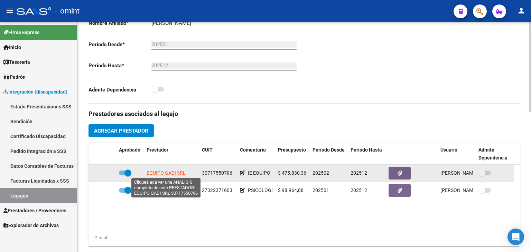
click at [159, 175] on span "EQUIPO GADI SRL" at bounding box center [166, 173] width 39 height 6
type textarea "30717550796"
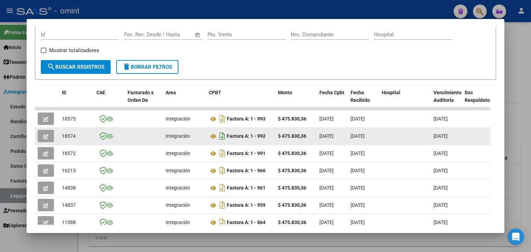
scroll to position [100, 0]
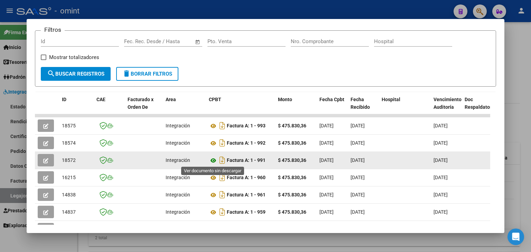
click at [212, 160] on icon at bounding box center [213, 161] width 9 height 8
click at [71, 159] on span "18572" at bounding box center [69, 161] width 14 height 6
click at [44, 157] on span "button" at bounding box center [45, 160] width 5 height 6
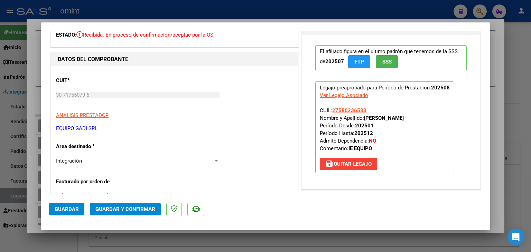
scroll to position [207, 0]
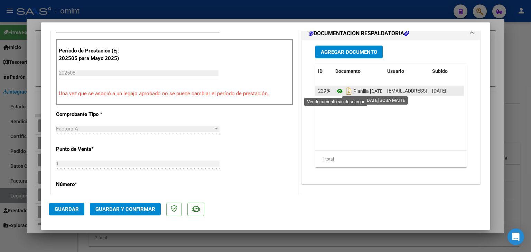
click at [337, 94] on icon at bounding box center [339, 91] width 9 height 8
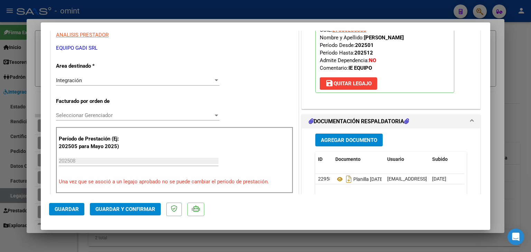
scroll to position [104, 0]
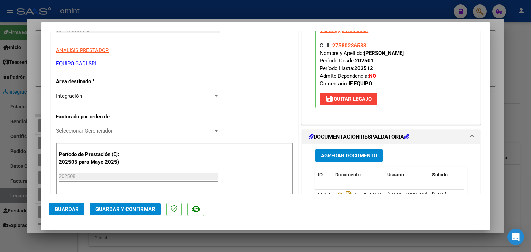
click at [100, 130] on span "Seleccionar Gerenciador" at bounding box center [134, 131] width 157 height 6
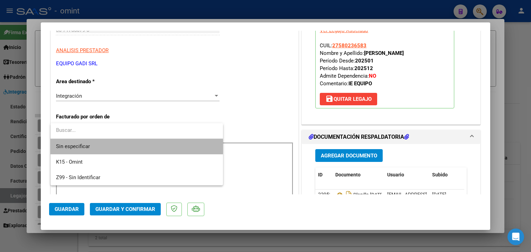
click at [102, 145] on span "Sin especificar" at bounding box center [136, 147] width 161 height 16
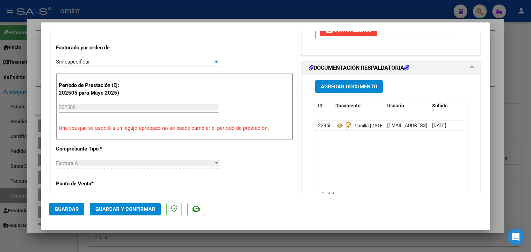
scroll to position [277, 0]
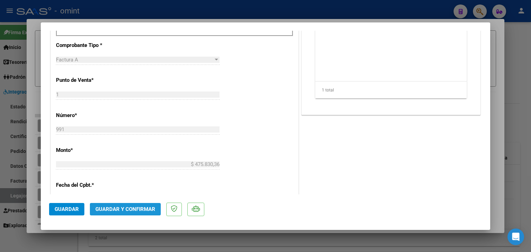
click at [146, 209] on span "Guardar y Confirmar" at bounding box center [125, 209] width 60 height 6
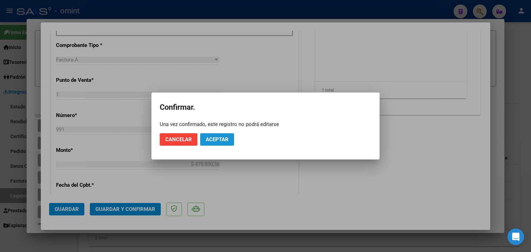
click at [213, 142] on span "Aceptar" at bounding box center [217, 140] width 23 height 6
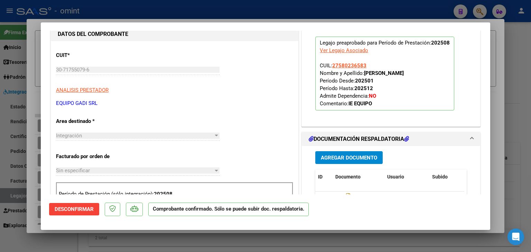
type input "$ 0,00"
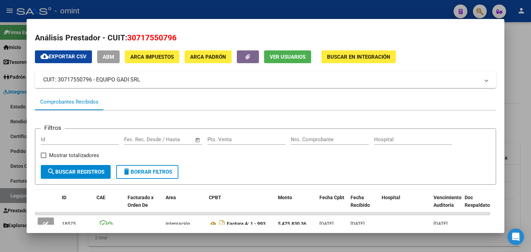
scroll to position [0, 0]
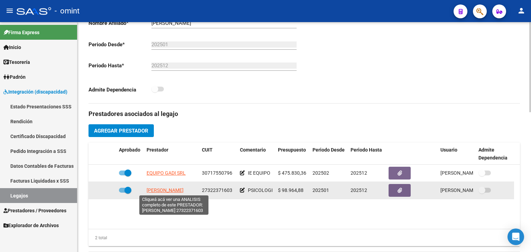
click at [166, 189] on span "PUÑAL [PERSON_NAME]" at bounding box center [165, 191] width 37 height 6
type textarea "27322371603"
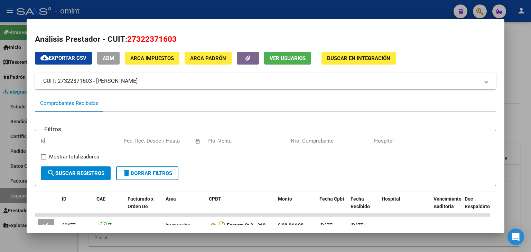
scroll to position [138, 0]
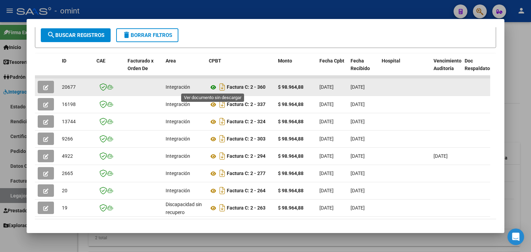
click at [210, 88] on icon at bounding box center [213, 87] width 9 height 8
click at [68, 87] on span "20677" at bounding box center [69, 87] width 14 height 6
click at [45, 87] on icon "button" at bounding box center [45, 87] width 5 height 5
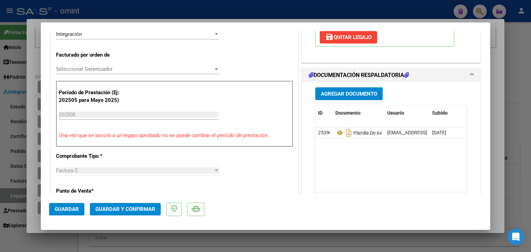
scroll to position [242, 0]
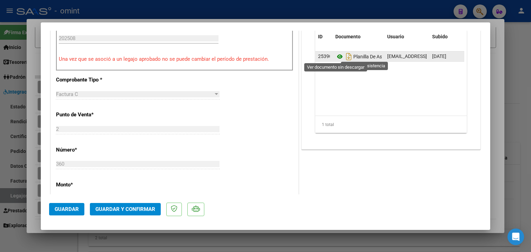
click at [336, 56] on icon at bounding box center [339, 57] width 9 height 8
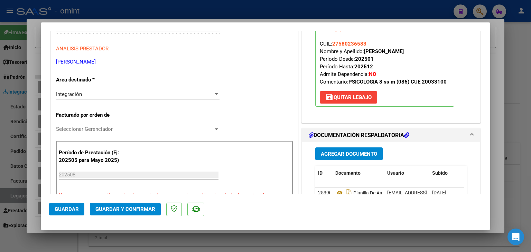
scroll to position [104, 0]
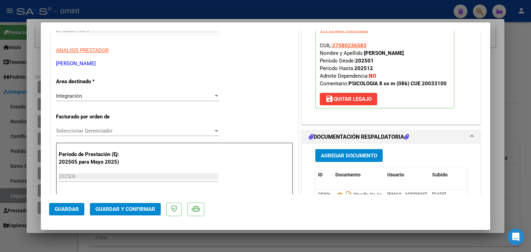
click at [99, 130] on span "Seleccionar Gerenciador" at bounding box center [134, 131] width 157 height 6
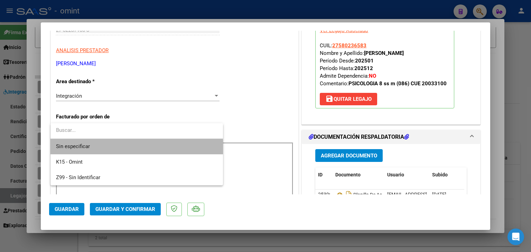
drag, startPoint x: 106, startPoint y: 149, endPoint x: 107, endPoint y: 159, distance: 10.5
click at [106, 149] on span "Sin especificar" at bounding box center [136, 147] width 161 height 16
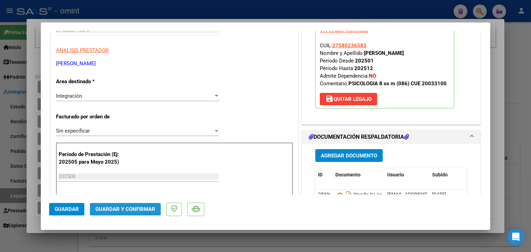
click at [127, 209] on span "Guardar y Confirmar" at bounding box center [125, 209] width 60 height 6
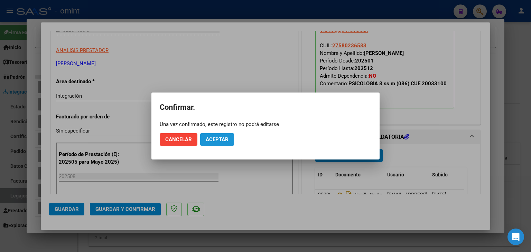
click at [213, 142] on span "Aceptar" at bounding box center [217, 140] width 23 height 6
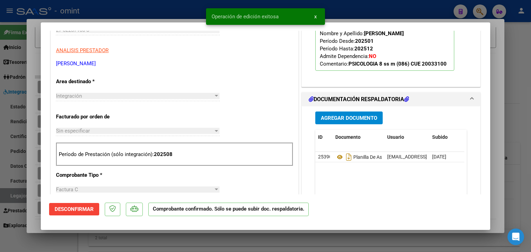
scroll to position [0, 0]
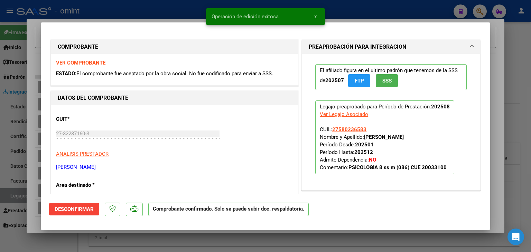
type input "$ 0,00"
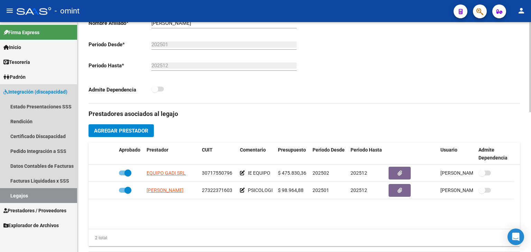
drag, startPoint x: 32, startPoint y: 198, endPoint x: 83, endPoint y: 195, distance: 51.0
click at [32, 198] on link "Legajos" at bounding box center [38, 195] width 77 height 15
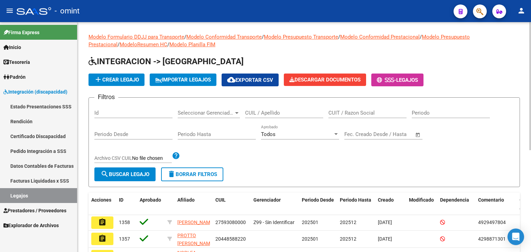
click at [254, 114] on input "CUIL / Apellido" at bounding box center [284, 113] width 78 height 6
paste input "27-55869784-4"
type input "27558697844"
click at [129, 179] on button "search Buscar Legajo" at bounding box center [124, 175] width 61 height 14
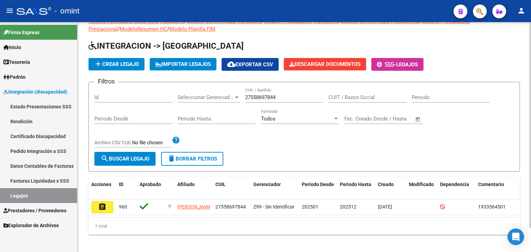
scroll to position [27, 0]
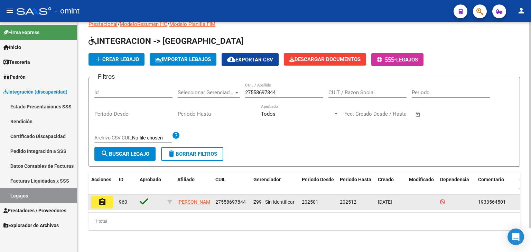
click at [105, 198] on mat-icon "assignment" at bounding box center [102, 202] width 8 height 8
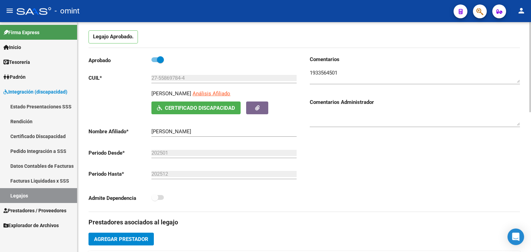
scroll to position [173, 0]
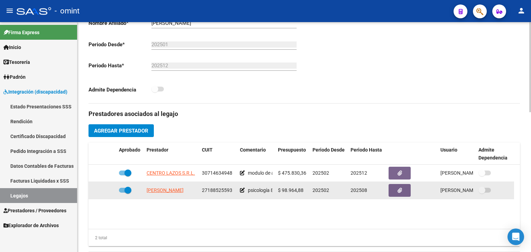
click at [128, 189] on span at bounding box center [127, 190] width 7 height 7
click at [122, 193] on input "checkbox" at bounding box center [122, 193] width 0 height 0
checkbox input "false"
click at [108, 191] on icon at bounding box center [106, 190] width 5 height 5
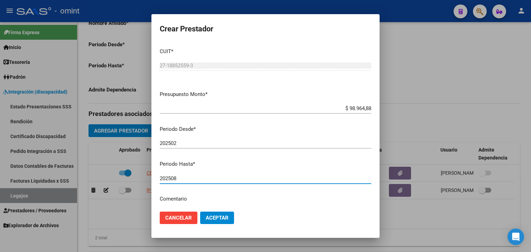
click at [181, 180] on input "202508" at bounding box center [266, 179] width 212 height 6
type input "202512"
click at [220, 216] on span "Aceptar" at bounding box center [217, 218] width 23 height 6
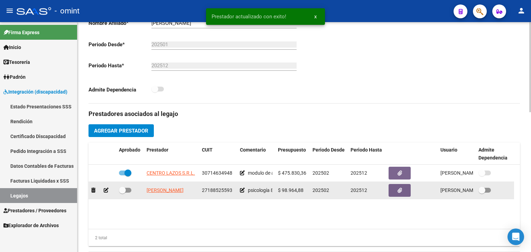
click at [120, 188] on span at bounding box center [122, 190] width 7 height 7
click at [122, 193] on input "checkbox" at bounding box center [122, 193] width 0 height 0
checkbox input "true"
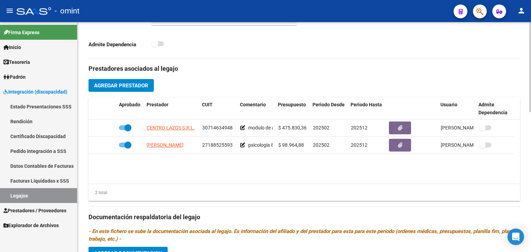
scroll to position [311, 0]
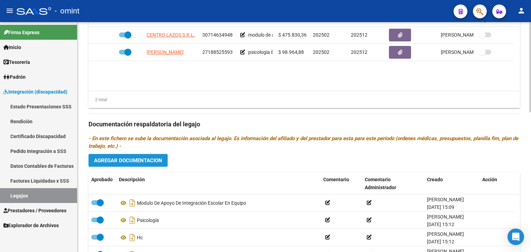
click at [114, 158] on span "Agregar Documentacion" at bounding box center [128, 161] width 68 height 6
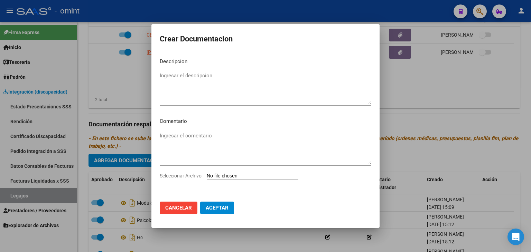
click at [241, 175] on input "Seleccionar Archivo" at bounding box center [253, 176] width 92 height 7
type input "C:\fakepath\35701540-Ali Sosto Flores.pdf"
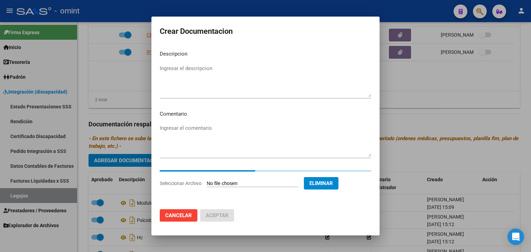
click at [183, 70] on textarea "Ingresar el descripcion" at bounding box center [266, 81] width 212 height 33
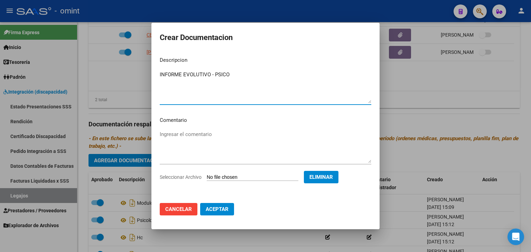
type textarea "INFORME EVOLUTIVO - PSICO"
click at [228, 203] on button "Aceptar" at bounding box center [217, 209] width 34 height 12
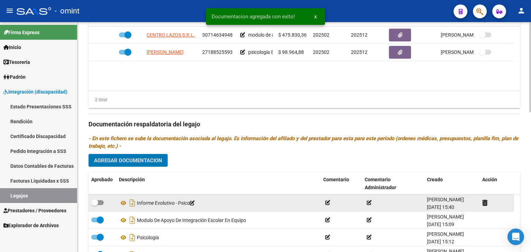
click at [100, 205] on span at bounding box center [97, 203] width 12 height 5
click at [95, 205] on input "checkbox" at bounding box center [94, 205] width 0 height 0
checkbox input "true"
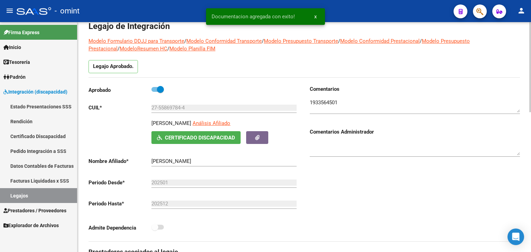
scroll to position [0, 0]
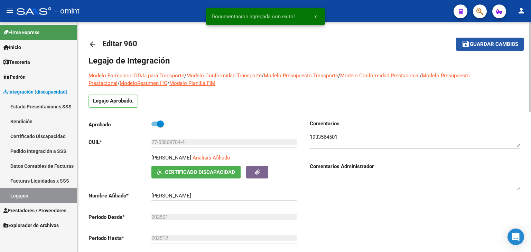
click at [481, 43] on span "Guardar cambios" at bounding box center [494, 44] width 48 height 6
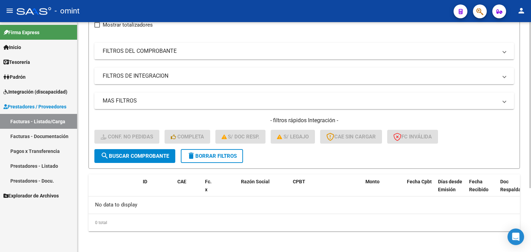
scroll to position [54, 0]
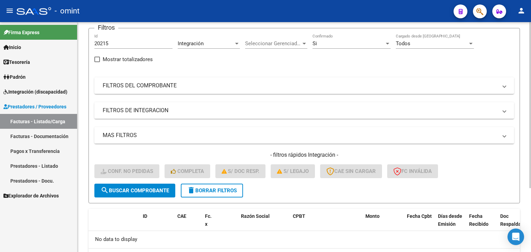
click at [105, 44] on input "20215" at bounding box center [133, 43] width 78 height 6
paste input "19528"
type input "19528"
click at [147, 188] on span "search Buscar Comprobante" at bounding box center [135, 191] width 68 height 6
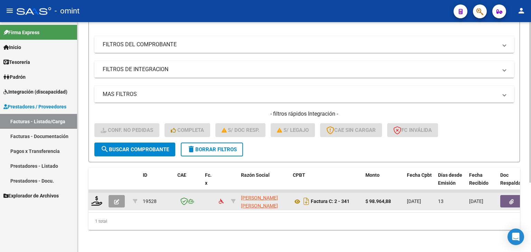
scroll to position [100, 0]
click at [96, 200] on div at bounding box center [97, 201] width 12 height 11
click at [94, 196] on icon at bounding box center [96, 201] width 11 height 10
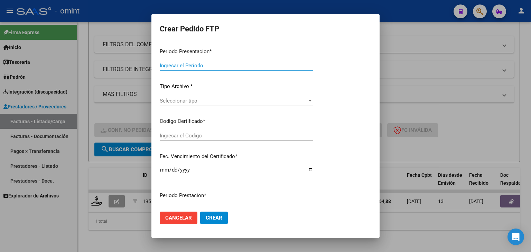
type input "202508"
type input "$ 98.964,88"
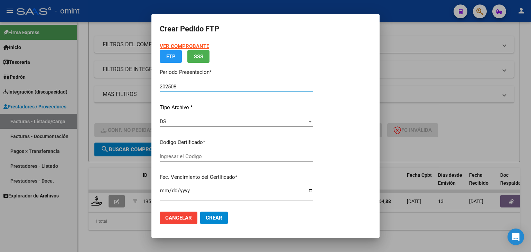
type input "6565017592"
type input "[DATE]"
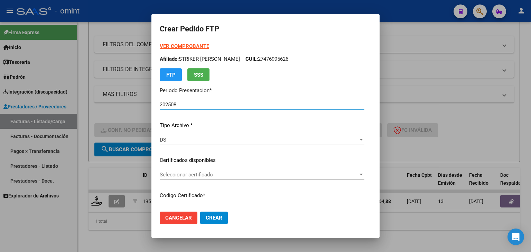
click at [170, 178] on span "Seleccionar certificado" at bounding box center [259, 175] width 198 height 6
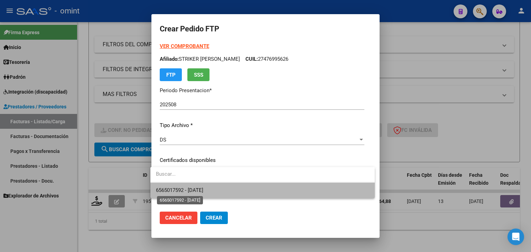
click at [186, 192] on span "6565017592 - [DATE]" at bounding box center [179, 190] width 47 height 6
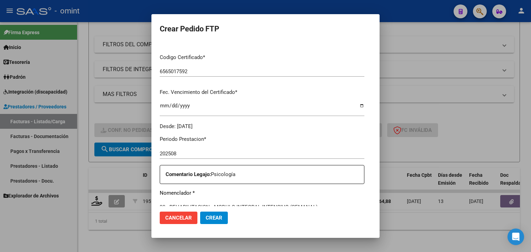
scroll to position [207, 0]
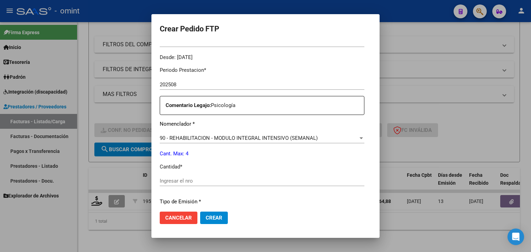
click at [202, 180] on input "Ingresar el nro" at bounding box center [262, 181] width 205 height 6
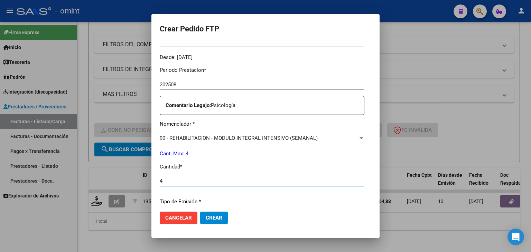
type input "4"
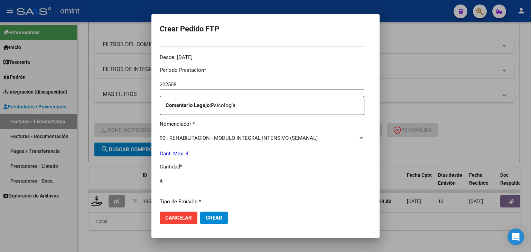
scroll to position [299, 0]
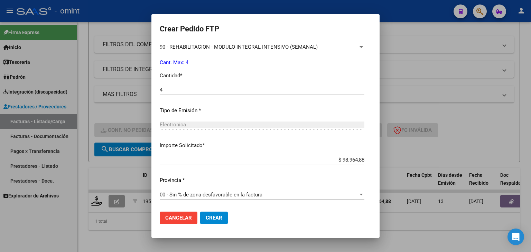
click at [212, 220] on span "Crear" at bounding box center [214, 218] width 17 height 6
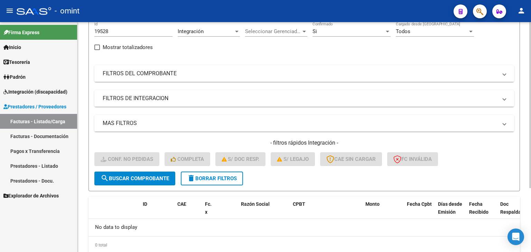
scroll to position [54, 0]
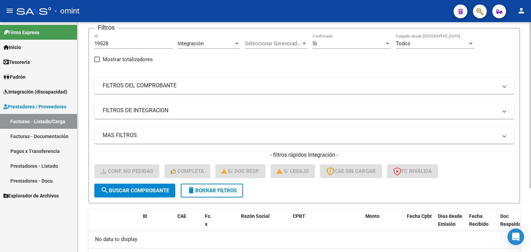
click at [101, 41] on input "19528" at bounding box center [133, 43] width 78 height 6
paste input "8533"
type input "18533"
click at [152, 188] on span "search Buscar Comprobante" at bounding box center [135, 191] width 68 height 6
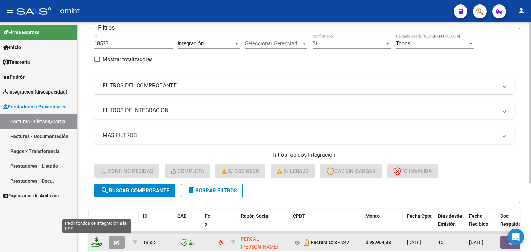
click at [92, 243] on icon at bounding box center [96, 243] width 11 height 10
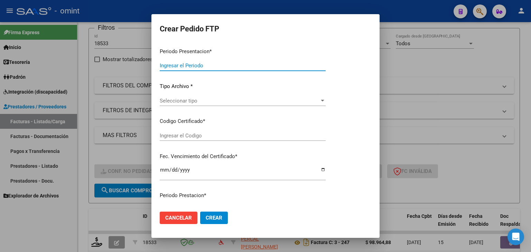
type input "202508"
type input "$ 98.964,88"
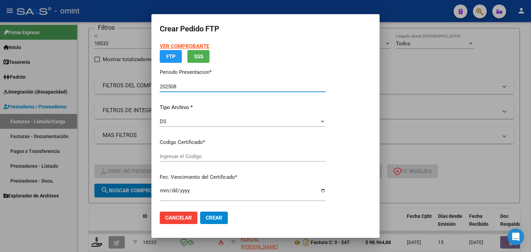
type input "6565017592"
type input "[DATE]"
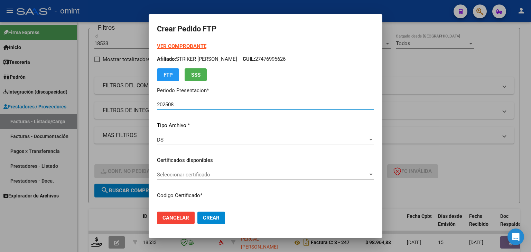
click at [191, 175] on span "Seleccionar certificado" at bounding box center [262, 175] width 211 height 6
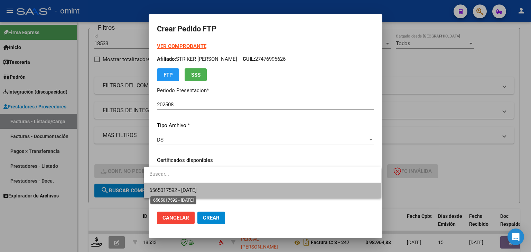
drag, startPoint x: 202, startPoint y: 190, endPoint x: 246, endPoint y: 179, distance: 46.0
click at [197, 190] on span "6565017592 - [DATE]" at bounding box center [172, 190] width 47 height 6
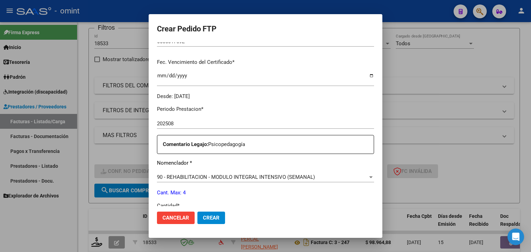
scroll to position [207, 0]
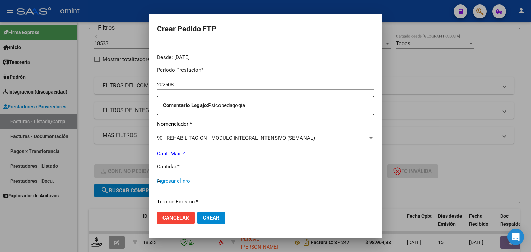
click at [185, 182] on input "4" at bounding box center [265, 181] width 217 height 6
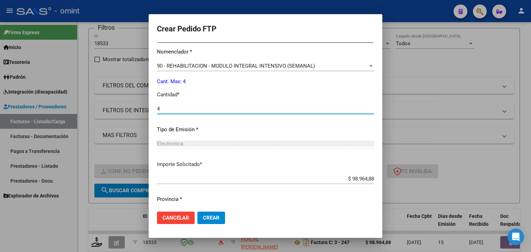
scroll to position [299, 0]
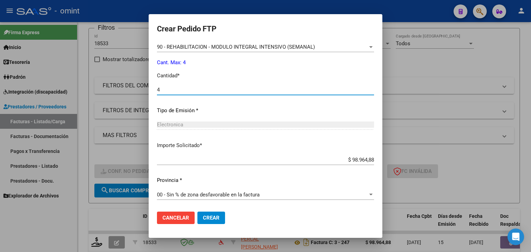
type input "4"
click at [205, 215] on button "Crear" at bounding box center [211, 218] width 28 height 12
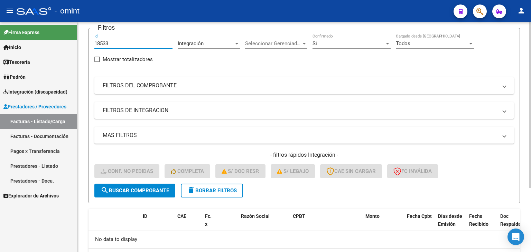
click at [102, 40] on input "18533" at bounding box center [133, 43] width 78 height 6
paste input "44"
type input "18443"
click at [142, 188] on span "search Buscar Comprobante" at bounding box center [135, 191] width 68 height 6
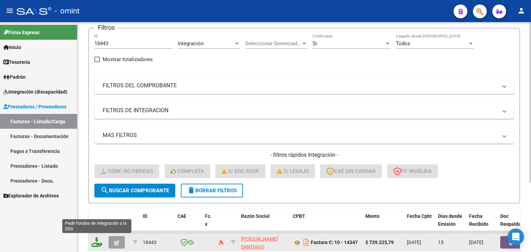
click at [99, 240] on icon at bounding box center [96, 243] width 11 height 10
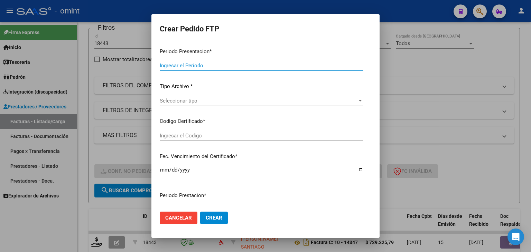
type input "202508"
type input "$ 729.225,79"
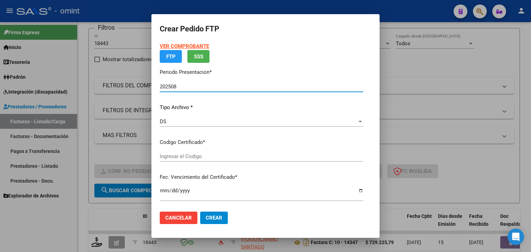
type input "1741836241"
type input "[DATE]"
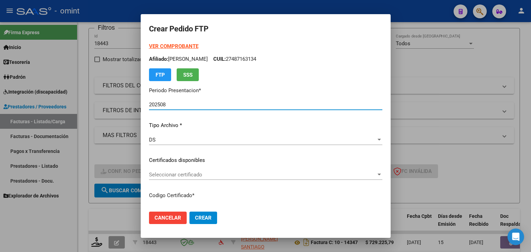
click at [180, 173] on span "Seleccionar certificado" at bounding box center [262, 175] width 227 height 6
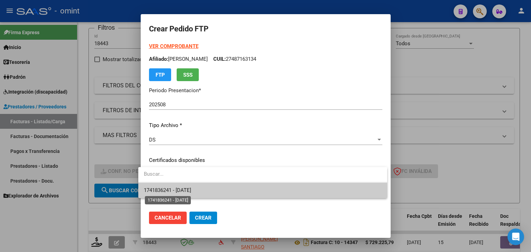
click at [189, 192] on span "1741836241 - [DATE]" at bounding box center [167, 190] width 47 height 6
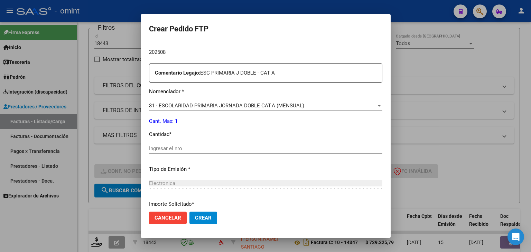
scroll to position [242, 0]
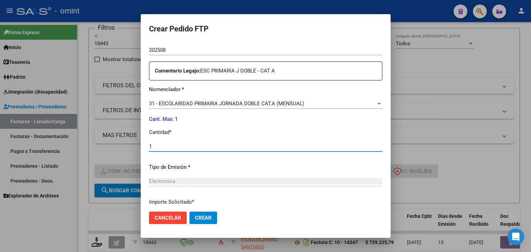
click at [176, 148] on input "1" at bounding box center [265, 146] width 233 height 6
type input "1"
click at [203, 104] on span "31 - ESCOLARIDAD PRIMARIA JORNADA DOBLE CAT.A (MENSUAL)" at bounding box center [226, 104] width 155 height 6
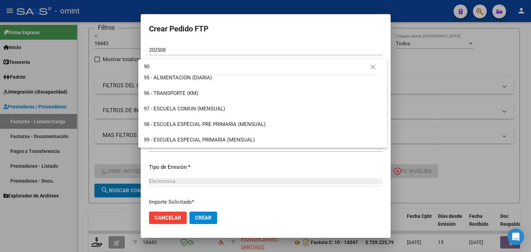
scroll to position [0, 0]
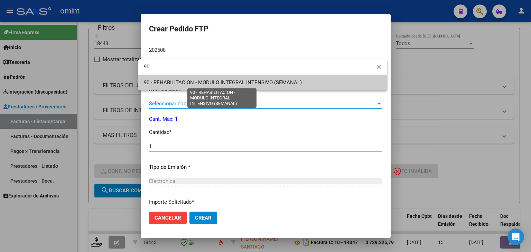
type input "9"
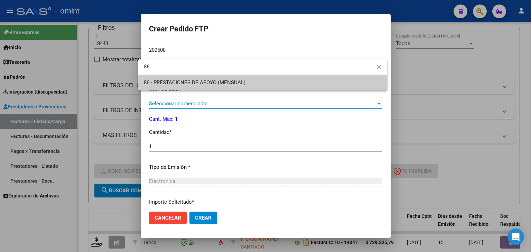
type input "8"
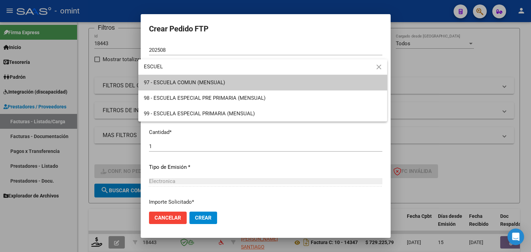
type input "ESCUEL"
click at [379, 62] on button "close" at bounding box center [379, 68] width 14 height 14
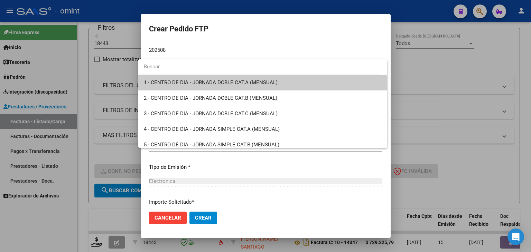
click at [357, 34] on div at bounding box center [265, 126] width 531 height 252
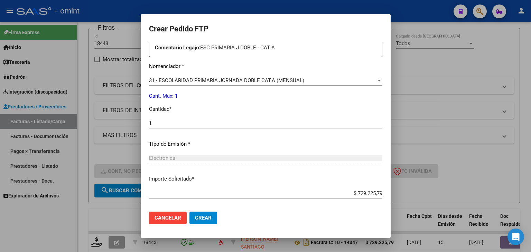
scroll to position [299, 0]
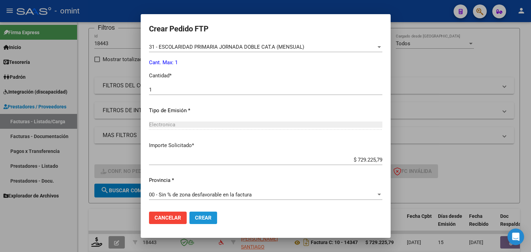
click at [206, 222] on button "Crear" at bounding box center [203, 218] width 28 height 12
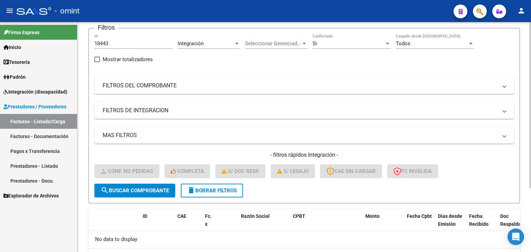
click at [102, 43] on input "18443" at bounding box center [133, 43] width 78 height 6
paste input "379"
type input "18379"
click at [143, 194] on button "search Buscar Comprobante" at bounding box center [134, 191] width 81 height 14
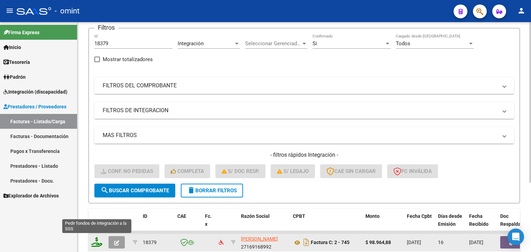
click at [97, 242] on icon at bounding box center [96, 243] width 11 height 10
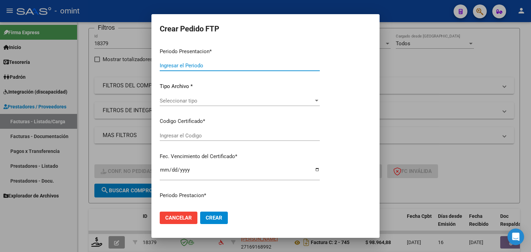
type input "202508"
type input "$ 98.964,88"
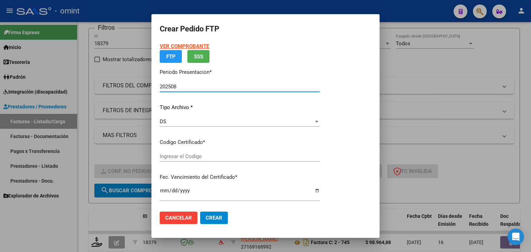
type input "1741836241"
type input "[DATE]"
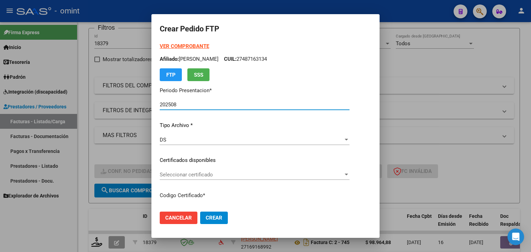
click at [201, 175] on span "Seleccionar certificado" at bounding box center [252, 175] width 184 height 6
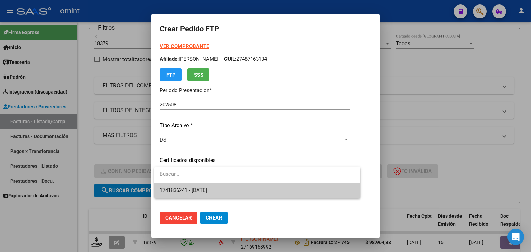
click at [197, 187] on span "1741836241 - [DATE]" at bounding box center [183, 190] width 47 height 6
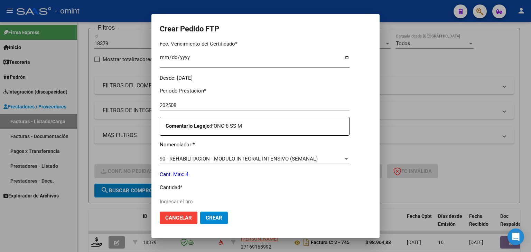
scroll to position [207, 0]
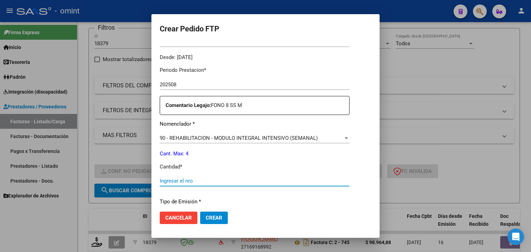
click at [186, 183] on input "Ingresar el nro" at bounding box center [255, 181] width 190 height 6
type input "4"
click at [206, 217] on span "Crear" at bounding box center [214, 218] width 17 height 6
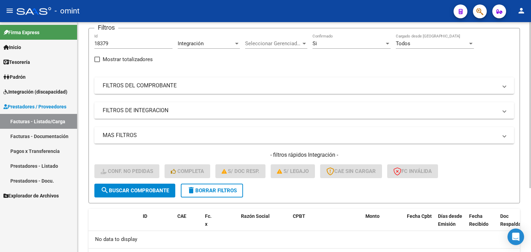
click at [101, 42] on input "18379" at bounding box center [133, 43] width 78 height 6
paste input "20887"
type input "20887"
click at [148, 190] on span "search Buscar Comprobante" at bounding box center [135, 191] width 68 height 6
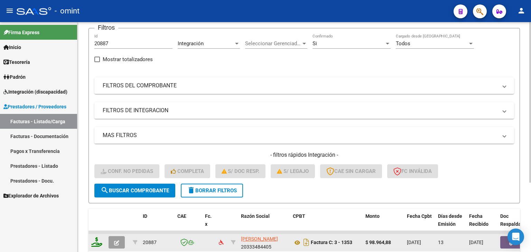
click at [100, 243] on icon at bounding box center [96, 243] width 11 height 10
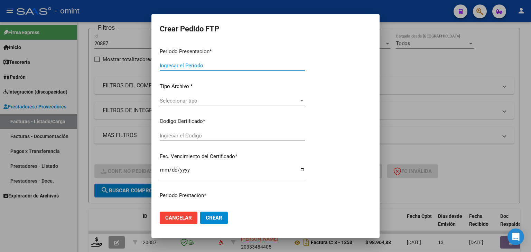
type input "202508"
type input "$ 98.964,88"
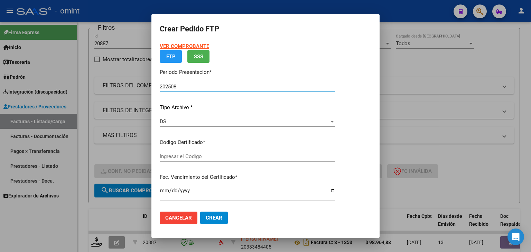
type input "1741836241"
type input "[DATE]"
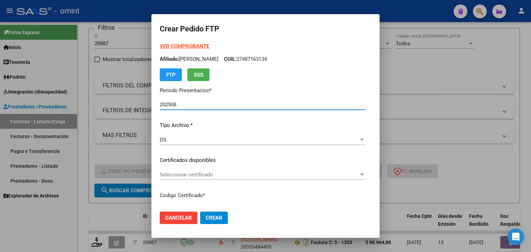
click at [232, 175] on span "Seleccionar certificado" at bounding box center [259, 175] width 199 height 6
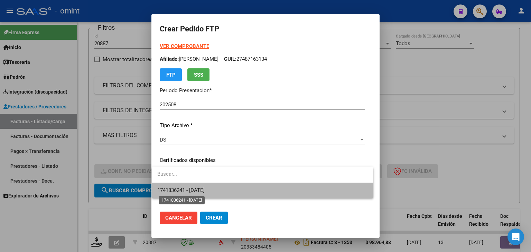
click at [187, 189] on span "1741836241 - [DATE]" at bounding box center [180, 190] width 47 height 6
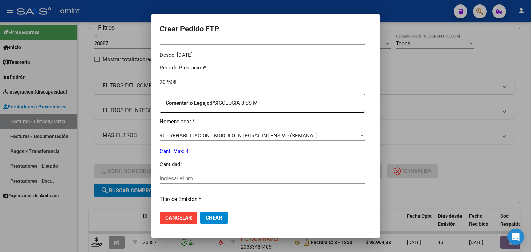
scroll to position [277, 0]
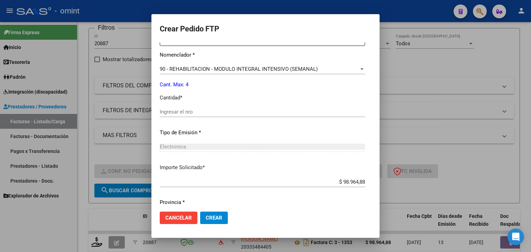
click at [172, 114] on input "Ingresar el nro" at bounding box center [262, 112] width 205 height 6
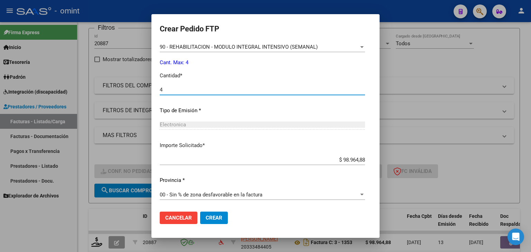
type input "4"
click at [215, 219] on span "Crear" at bounding box center [214, 218] width 17 height 6
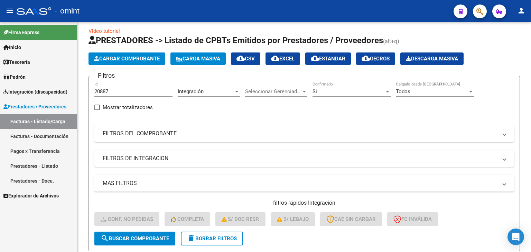
scroll to position [0, 0]
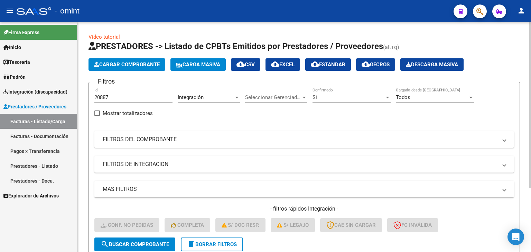
click at [104, 97] on input "20887" at bounding box center [133, 97] width 78 height 6
paste input "18519"
type input "18519"
click at [142, 240] on button "search Buscar Comprobante" at bounding box center [134, 245] width 81 height 14
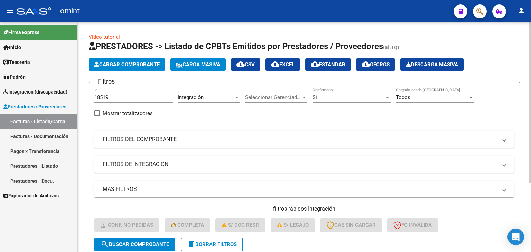
scroll to position [100, 0]
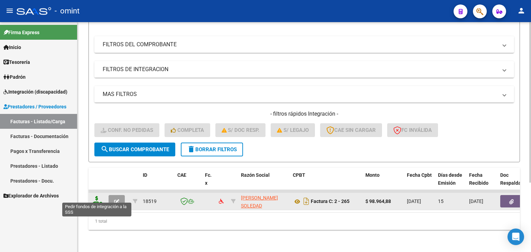
click at [96, 196] on icon at bounding box center [96, 201] width 11 height 10
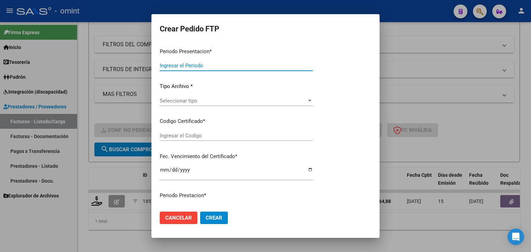
type input "202508"
type input "$ 98.964,88"
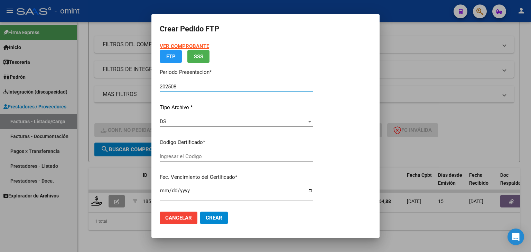
type input "1741836241"
type input "[DATE]"
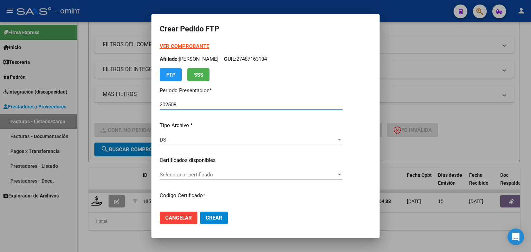
click at [183, 179] on div "Seleccionar certificado Seleccionar certificado" at bounding box center [251, 175] width 183 height 10
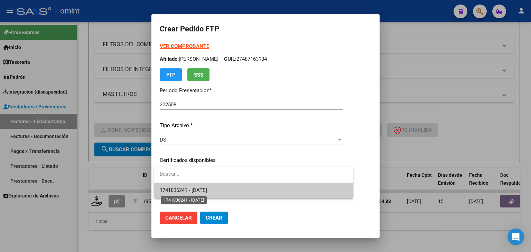
click at [185, 191] on span "1741836241 - [DATE]" at bounding box center [183, 190] width 47 height 6
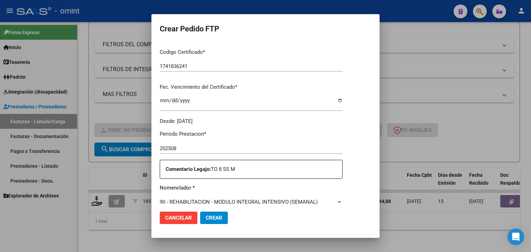
scroll to position [242, 0]
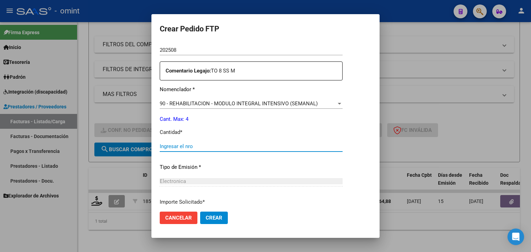
click at [196, 146] on input "Ingresar el nro" at bounding box center [251, 146] width 183 height 6
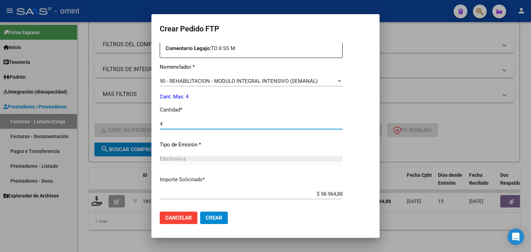
scroll to position [264, 0]
type input "4"
click at [208, 215] on span "Crear" at bounding box center [214, 218] width 17 height 6
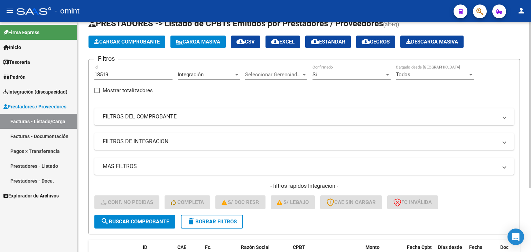
scroll to position [19, 0]
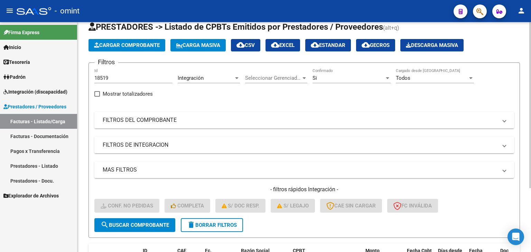
click at [104, 78] on input "18519" at bounding box center [133, 78] width 78 height 6
paste input "20760"
type input "20760"
click at [159, 225] on span "search Buscar Comprobante" at bounding box center [135, 225] width 68 height 6
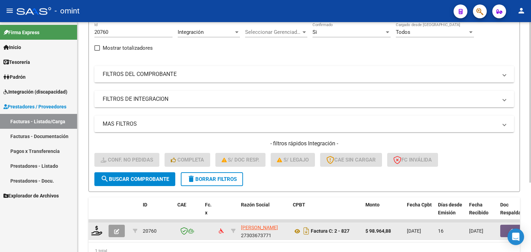
scroll to position [100, 0]
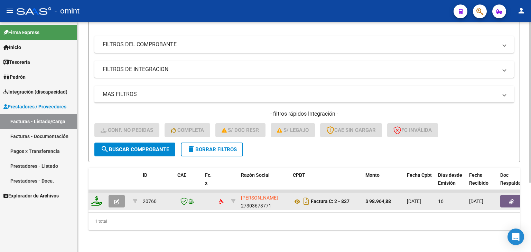
click at [94, 198] on icon at bounding box center [96, 201] width 11 height 10
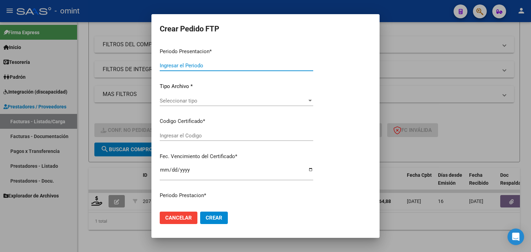
type input "202508"
type input "$ 98.964,88"
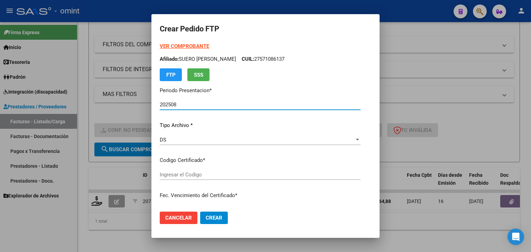
type input "405026770"
type input "[DATE]"
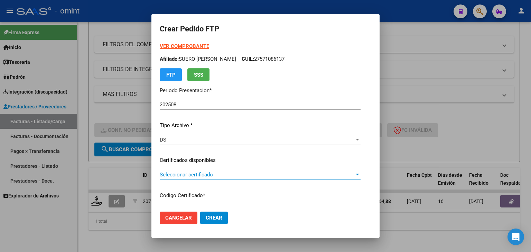
click at [184, 175] on span "Seleccionar certificado" at bounding box center [257, 175] width 195 height 6
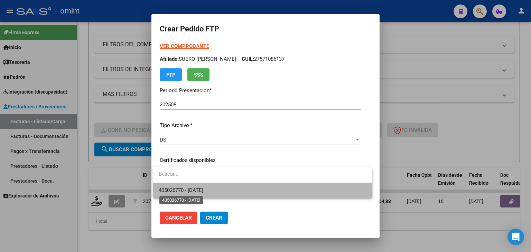
click at [192, 193] on span "405026770 - [DATE]" at bounding box center [181, 190] width 45 height 6
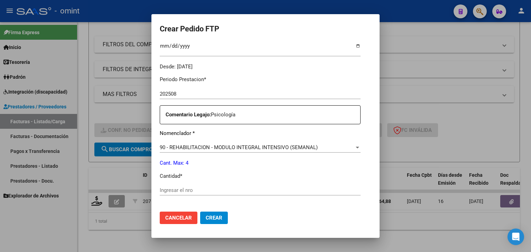
scroll to position [207, 0]
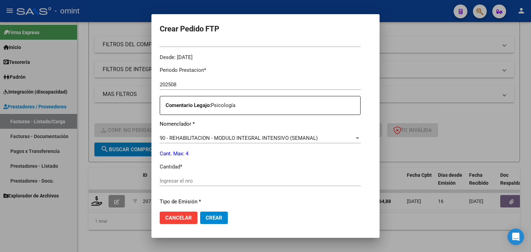
click at [186, 183] on input "Ingresar el nro" at bounding box center [260, 181] width 201 height 6
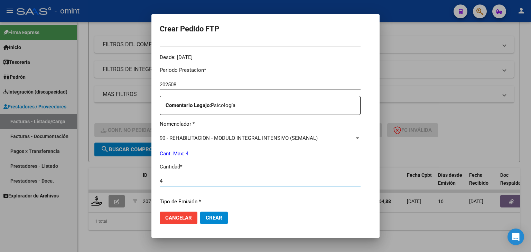
type input "4"
click at [209, 216] on span "Crear" at bounding box center [214, 218] width 17 height 6
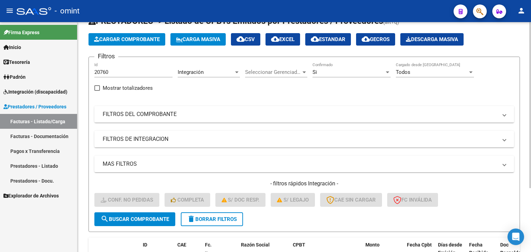
scroll to position [19, 0]
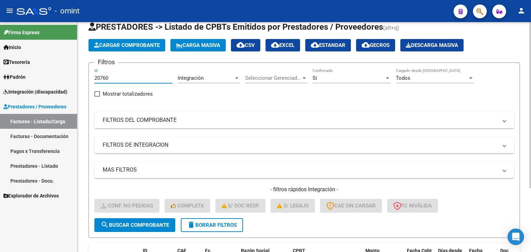
click at [101, 76] on input "20760" at bounding box center [133, 78] width 78 height 6
paste input "263"
type input "20263"
click at [137, 231] on form "Filtros 20263 Id Integración Area Seleccionar Gerenciador Seleccionar Gerenciad…" at bounding box center [305, 151] width 432 height 176
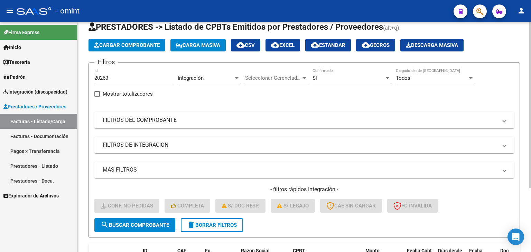
click at [136, 224] on span "search Buscar Comprobante" at bounding box center [135, 225] width 68 height 6
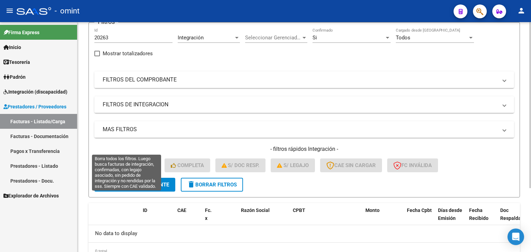
scroll to position [54, 0]
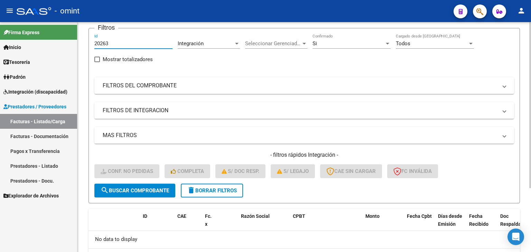
click at [100, 44] on input "20263" at bounding box center [133, 43] width 78 height 6
click at [137, 185] on button "search Buscar Comprobante" at bounding box center [134, 191] width 81 height 14
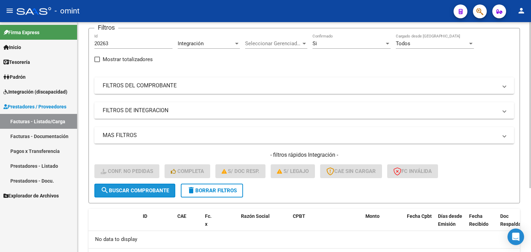
click at [133, 194] on button "search Buscar Comprobante" at bounding box center [134, 191] width 81 height 14
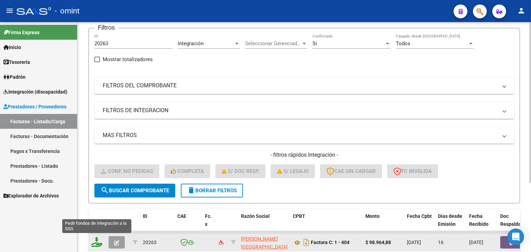
click at [99, 244] on icon at bounding box center [96, 243] width 11 height 10
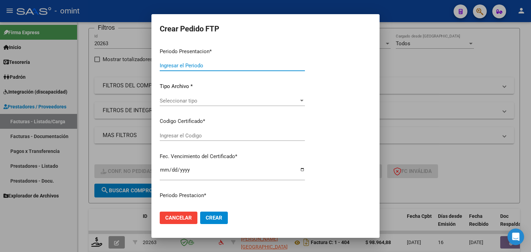
type input "202508"
type input "$ 98.964,88"
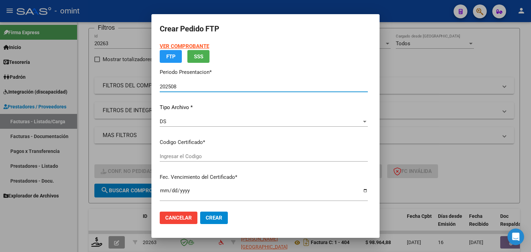
type input "405026770"
type input "[DATE]"
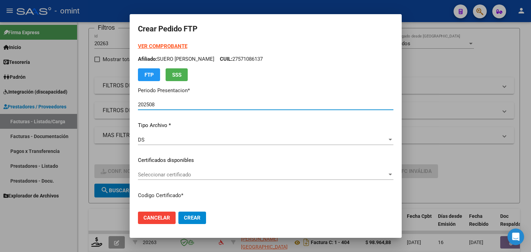
click at [179, 173] on span "Seleccionar certificado" at bounding box center [262, 175] width 249 height 6
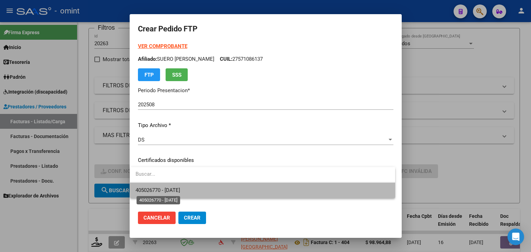
click at [180, 191] on span "405026770 - [DATE]" at bounding box center [158, 190] width 45 height 6
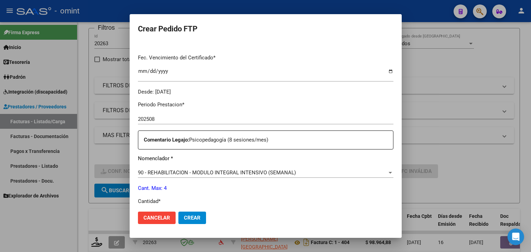
scroll to position [242, 0]
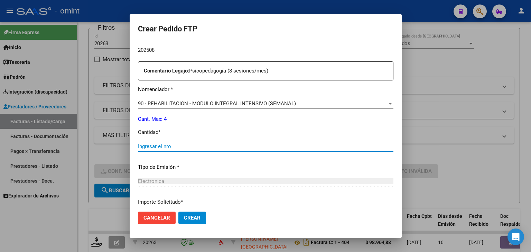
click at [173, 145] on input "Ingresar el nro" at bounding box center [266, 146] width 256 height 6
type input "4"
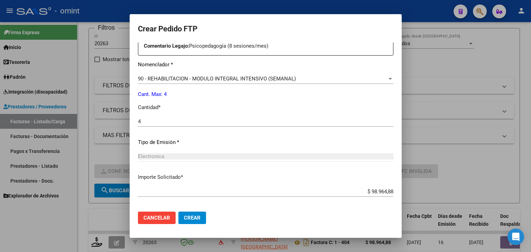
scroll to position [299, 0]
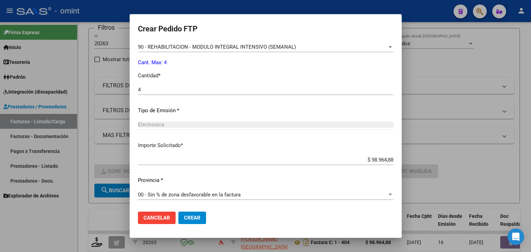
click at [198, 218] on button "Crear" at bounding box center [192, 218] width 28 height 12
click at [209, 211] on mat-dialog-actions "Cancelar Crear" at bounding box center [266, 218] width 256 height 24
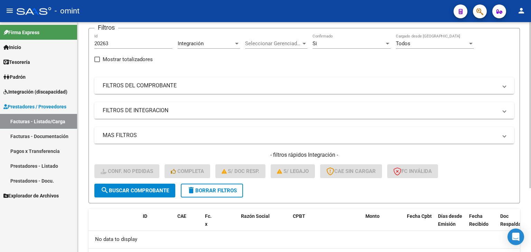
click at [104, 40] on input "20263" at bounding box center [133, 43] width 78 height 6
paste input "900"
type input "20900"
drag, startPoint x: 141, startPoint y: 193, endPoint x: 130, endPoint y: 219, distance: 27.6
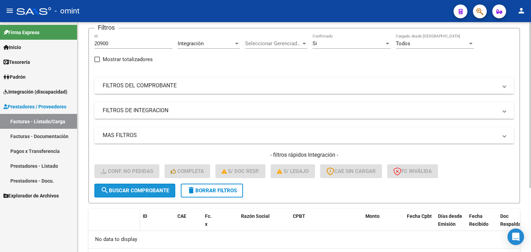
click at [141, 193] on button "search Buscar Comprobante" at bounding box center [134, 191] width 81 height 14
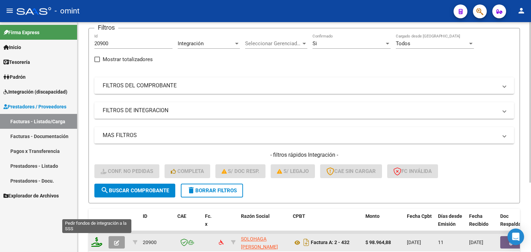
click at [95, 241] on icon at bounding box center [96, 243] width 11 height 10
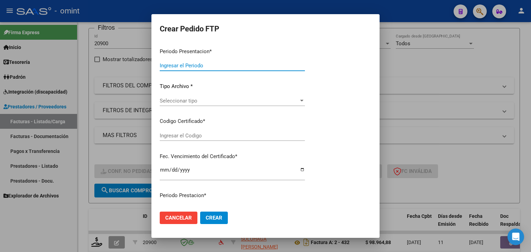
type input "202508"
type input "$ 98.964,88"
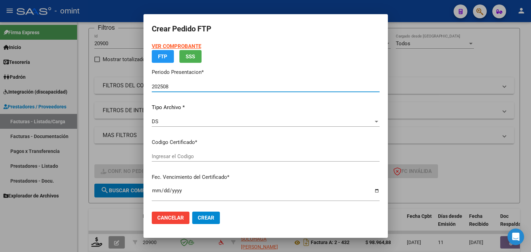
type input "405026770"
type input "[DATE]"
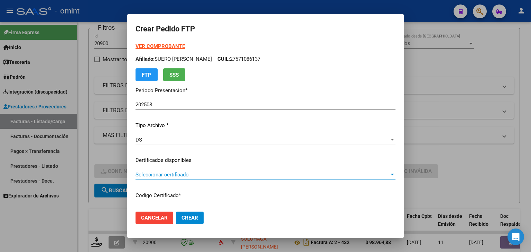
click at [176, 176] on span "Seleccionar certificado" at bounding box center [263, 175] width 254 height 6
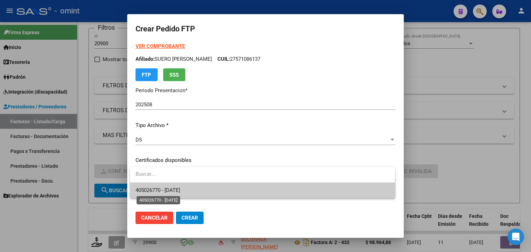
click at [180, 190] on span "405026770 - [DATE]" at bounding box center [158, 190] width 45 height 6
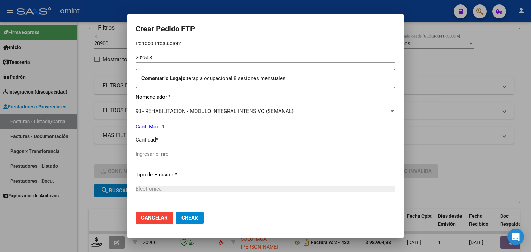
scroll to position [242, 0]
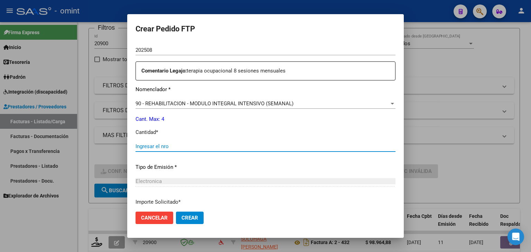
click at [163, 147] on input "Ingresar el nro" at bounding box center [266, 146] width 260 height 6
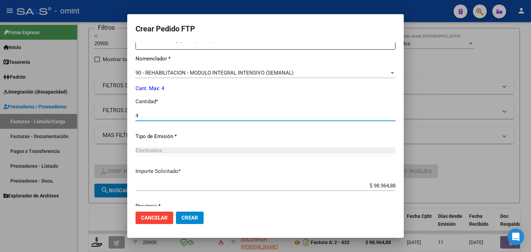
scroll to position [299, 0]
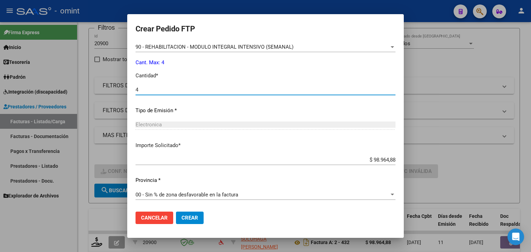
type input "4"
click at [186, 214] on button "Crear" at bounding box center [190, 218] width 28 height 12
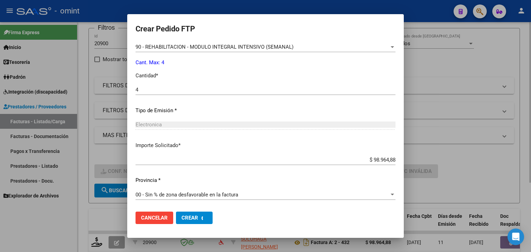
scroll to position [0, 0]
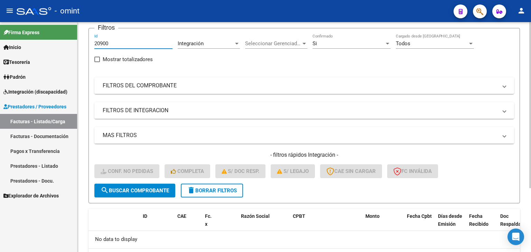
click at [100, 45] on input "20900" at bounding box center [133, 43] width 78 height 6
paste input "19367"
type input "19367"
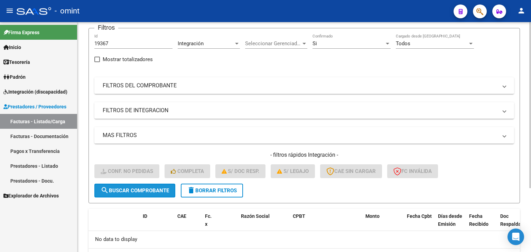
click at [143, 191] on span "search Buscar Comprobante" at bounding box center [135, 191] width 68 height 6
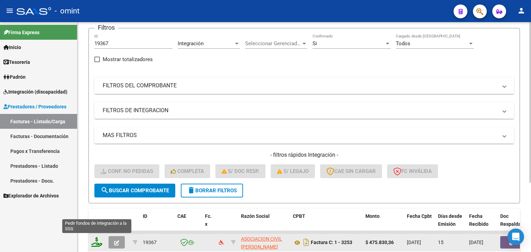
click at [98, 243] on icon at bounding box center [96, 243] width 11 height 10
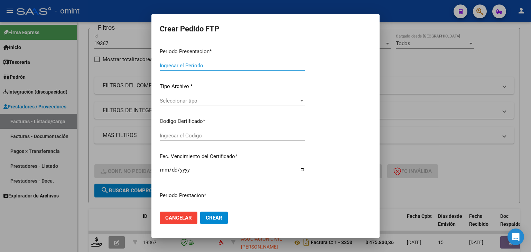
type input "202508"
type input "$ 475.830,36"
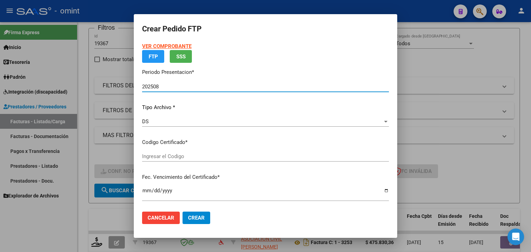
type input "405026770"
type input "[DATE]"
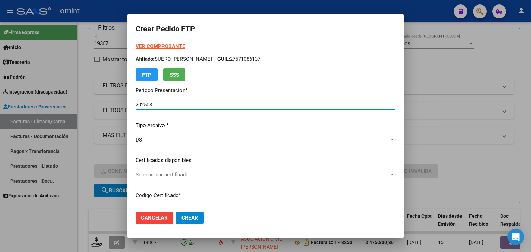
click at [157, 174] on span "Seleccionar certificado" at bounding box center [263, 175] width 254 height 6
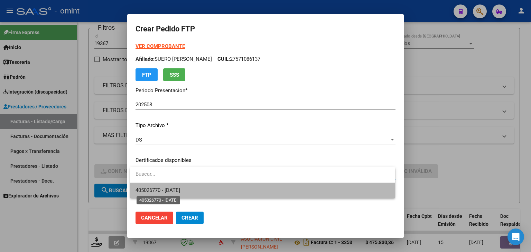
click at [175, 190] on span "405026770 - [DATE]" at bounding box center [158, 190] width 45 height 6
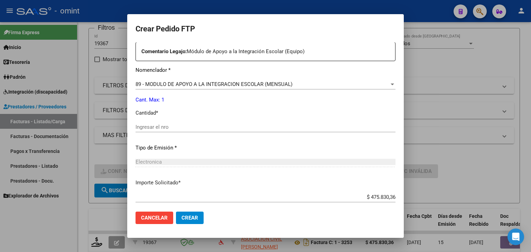
scroll to position [277, 0]
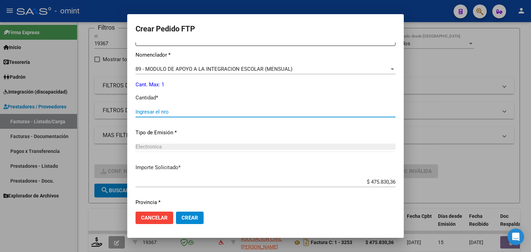
click at [157, 112] on input "Ingresar el nro" at bounding box center [266, 112] width 260 height 6
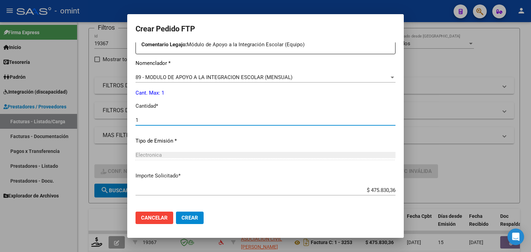
scroll to position [264, 0]
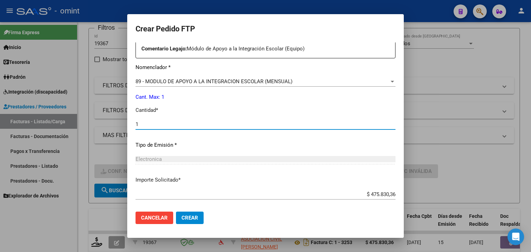
type input "1"
click at [194, 216] on span "Crear" at bounding box center [190, 218] width 17 height 6
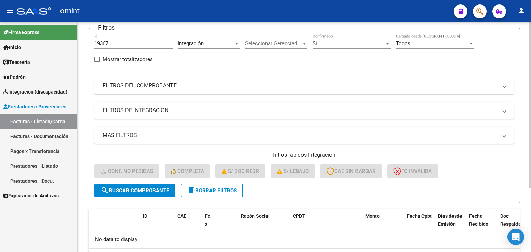
click at [101, 43] on input "19367" at bounding box center [133, 43] width 78 height 6
click at [153, 191] on span "search Buscar Comprobante" at bounding box center [135, 191] width 68 height 6
click at [115, 194] on button "search Buscar Comprobante" at bounding box center [134, 191] width 81 height 14
click at [104, 42] on input "19367" at bounding box center [133, 43] width 78 height 6
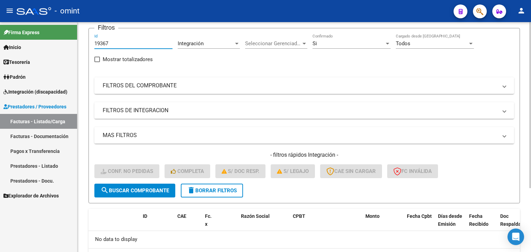
click at [104, 42] on input "19367" at bounding box center [133, 43] width 78 height 6
paste input "857"
type input "18577"
click at [138, 188] on span "search Buscar Comprobante" at bounding box center [135, 191] width 68 height 6
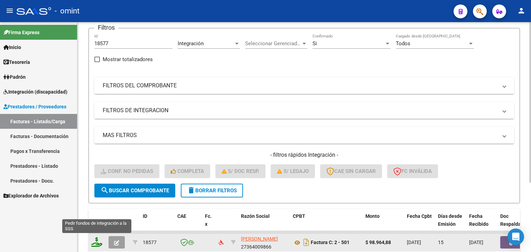
click at [100, 242] on icon at bounding box center [96, 243] width 11 height 10
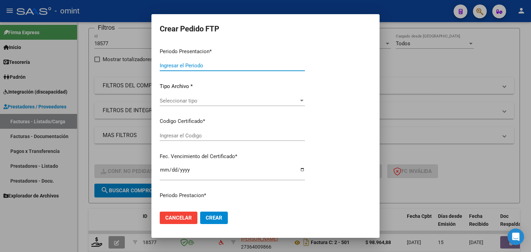
type input "202508"
type input "$ 98.964,88"
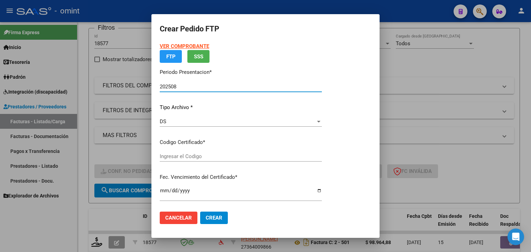
type input "405026770"
type input "[DATE]"
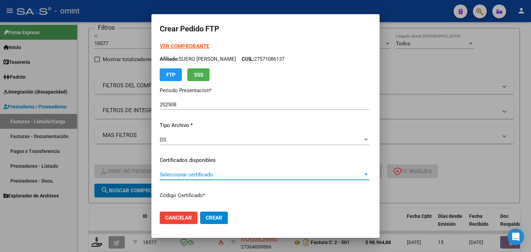
click at [165, 175] on span "Seleccionar certificado" at bounding box center [261, 175] width 203 height 6
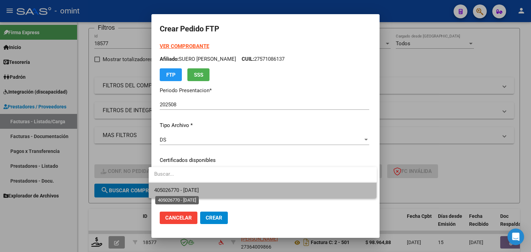
drag, startPoint x: 191, startPoint y: 188, endPoint x: 195, endPoint y: 188, distance: 4.5
click at [191, 188] on span "405026770 - [DATE]" at bounding box center [176, 190] width 45 height 6
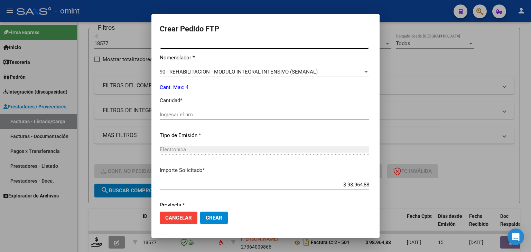
scroll to position [277, 0]
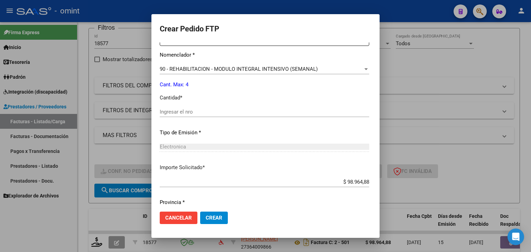
click at [184, 111] on input "Ingresar el nro" at bounding box center [265, 112] width 210 height 6
type input "4"
click at [208, 219] on span "Crear" at bounding box center [214, 218] width 17 height 6
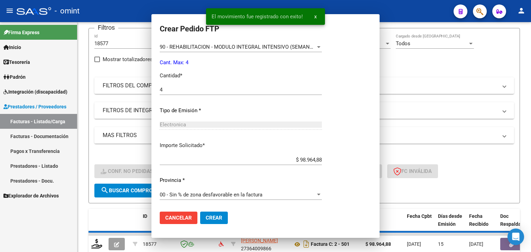
scroll to position [0, 0]
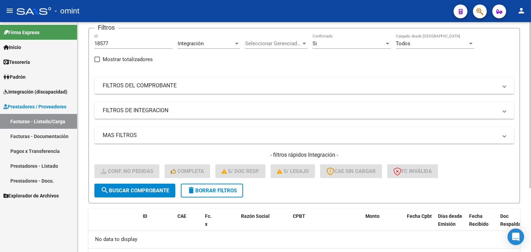
click at [101, 41] on input "18577" at bounding box center [133, 43] width 78 height 6
paste input "2"
type input "18572"
click at [149, 190] on span "search Buscar Comprobante" at bounding box center [135, 191] width 68 height 6
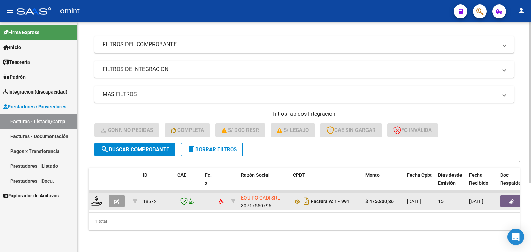
scroll to position [100, 0]
click at [94, 196] on icon at bounding box center [96, 201] width 11 height 10
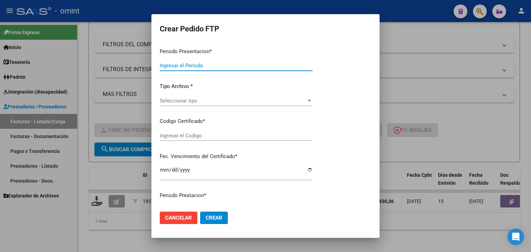
type input "202508"
type input "$ 475.830,36"
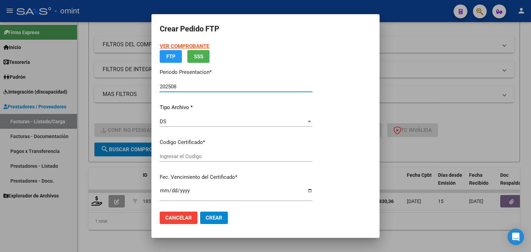
type input "6120169468"
type input "[DATE]"
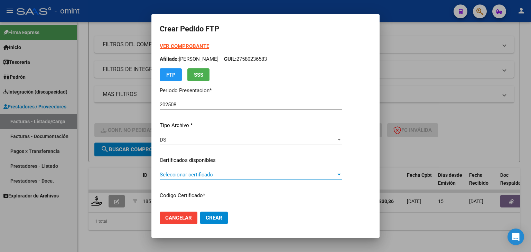
click at [180, 177] on span "Seleccionar certificado" at bounding box center [248, 175] width 176 height 6
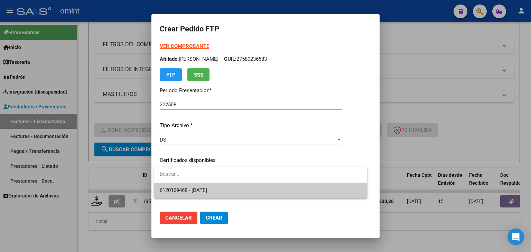
click at [200, 189] on span "6120169468 - [DATE]" at bounding box center [183, 190] width 47 height 6
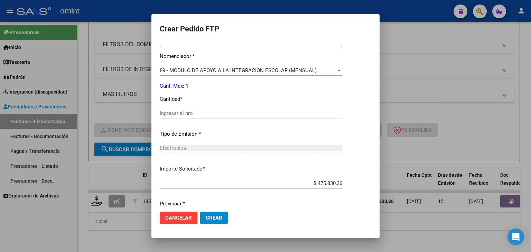
scroll to position [277, 0]
click at [209, 119] on div "Ingresar el nro" at bounding box center [251, 115] width 183 height 17
click at [203, 112] on input "Ingresar el nro" at bounding box center [251, 112] width 183 height 6
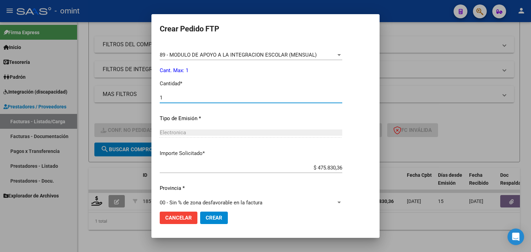
scroll to position [299, 0]
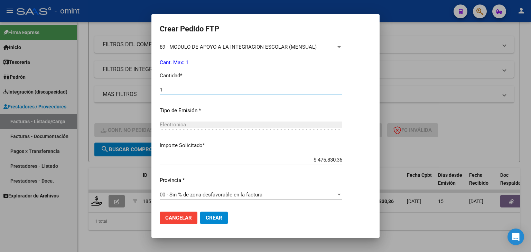
type input "1"
click at [220, 223] on button "Crear" at bounding box center [214, 218] width 28 height 12
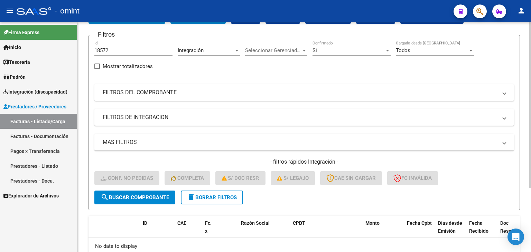
scroll to position [0, 0]
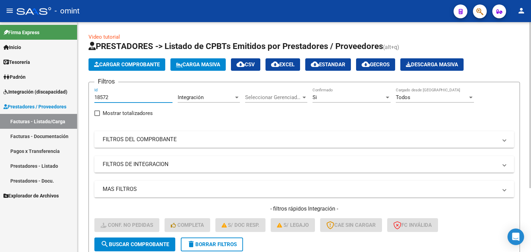
click at [102, 96] on input "18572" at bounding box center [133, 97] width 78 height 6
drag, startPoint x: 102, startPoint y: 96, endPoint x: 102, endPoint y: 101, distance: 5.5
click at [102, 96] on input "18572" at bounding box center [133, 97] width 78 height 6
paste input "20677"
type input "20677"
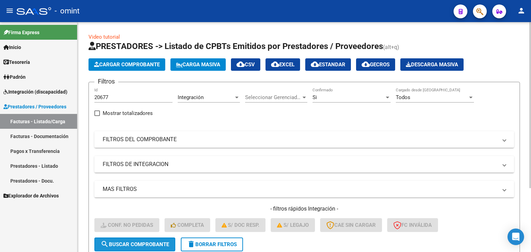
click at [153, 239] on button "search Buscar Comprobante" at bounding box center [134, 245] width 81 height 14
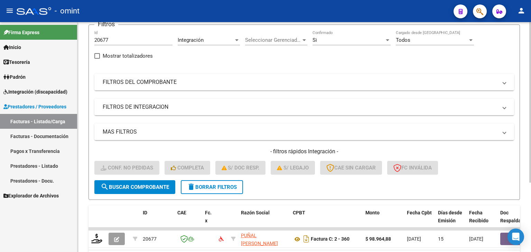
scroll to position [100, 0]
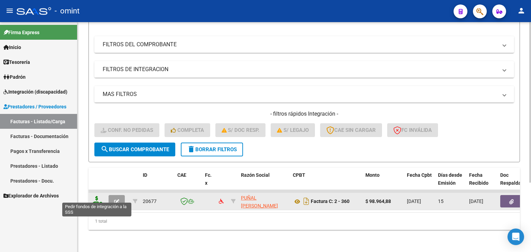
click at [99, 196] on icon at bounding box center [96, 201] width 11 height 10
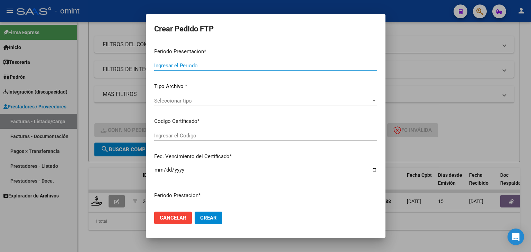
type input "202508"
type input "$ 98.964,88"
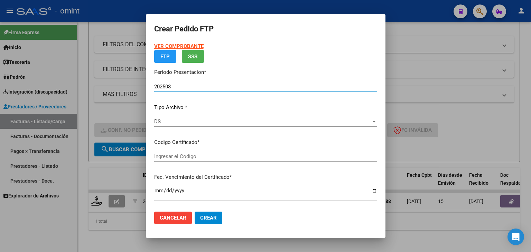
type input "6120169468"
type input "[DATE]"
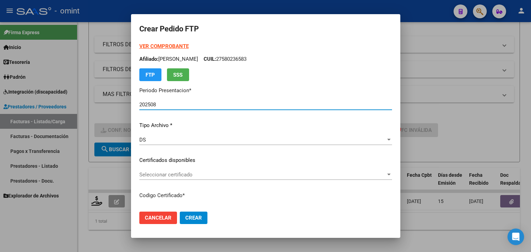
click at [163, 172] on span "Seleccionar certificado" at bounding box center [262, 175] width 247 height 6
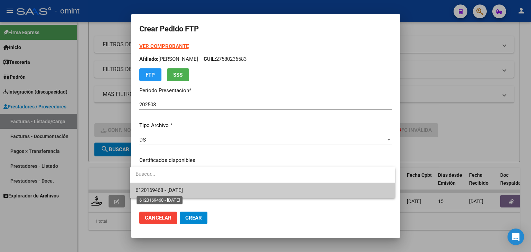
click at [183, 190] on span "6120169468 - [DATE]" at bounding box center [159, 190] width 47 height 6
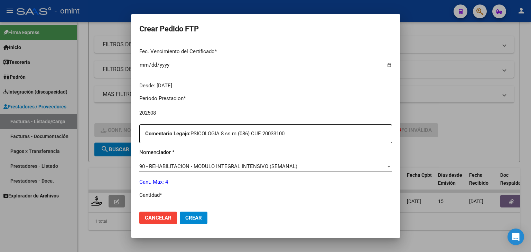
scroll to position [242, 0]
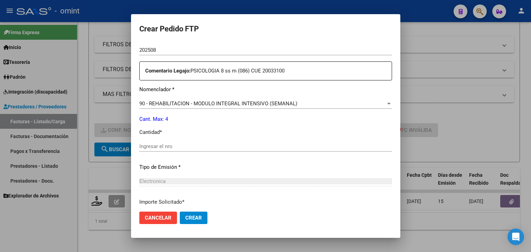
click at [177, 149] on input "Ingresar el nro" at bounding box center [265, 146] width 253 height 6
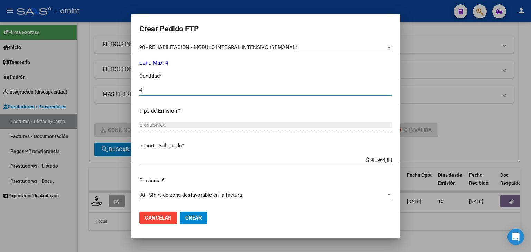
scroll to position [299, 0]
type input "4"
click at [192, 220] on span "Crear" at bounding box center [193, 218] width 17 height 6
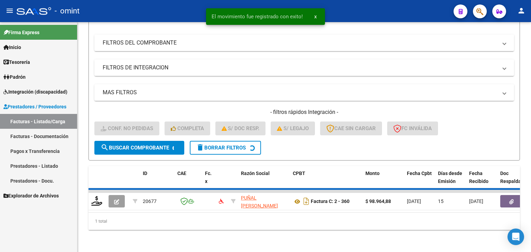
scroll to position [89, 0]
